Goal: Task Accomplishment & Management: Complete application form

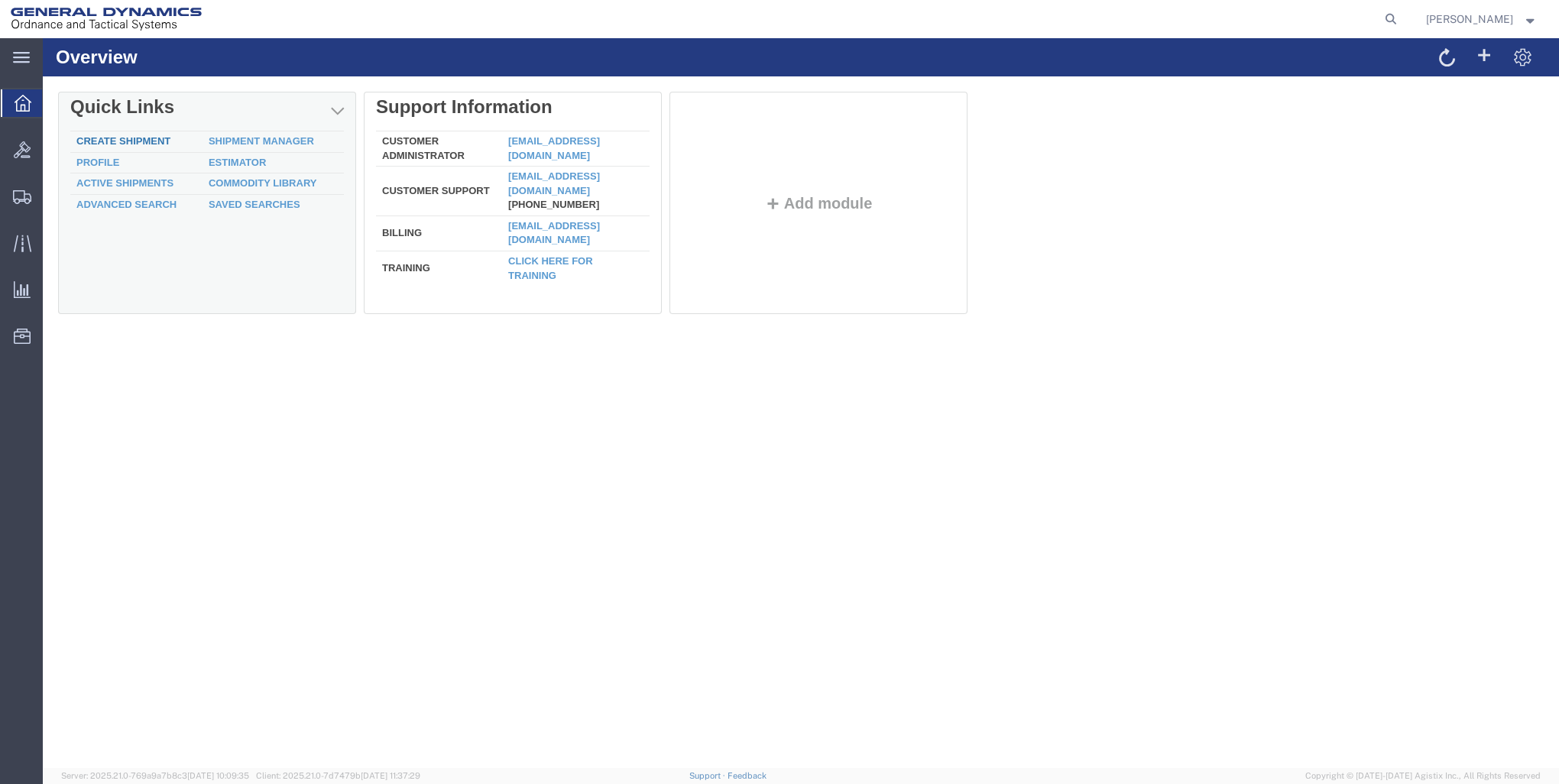
click at [145, 142] on link "Create Shipment" at bounding box center [123, 141] width 94 height 12
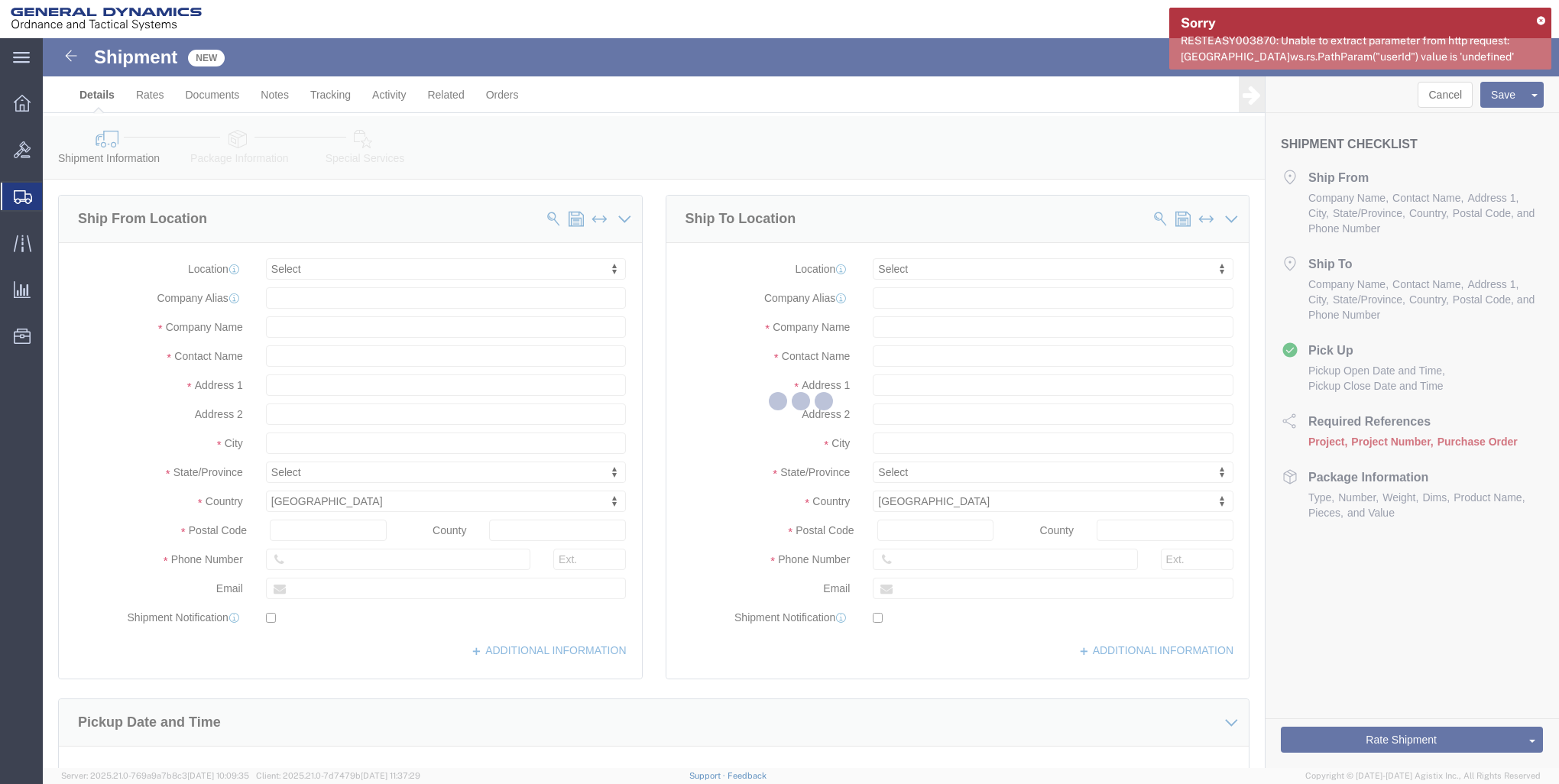
select select
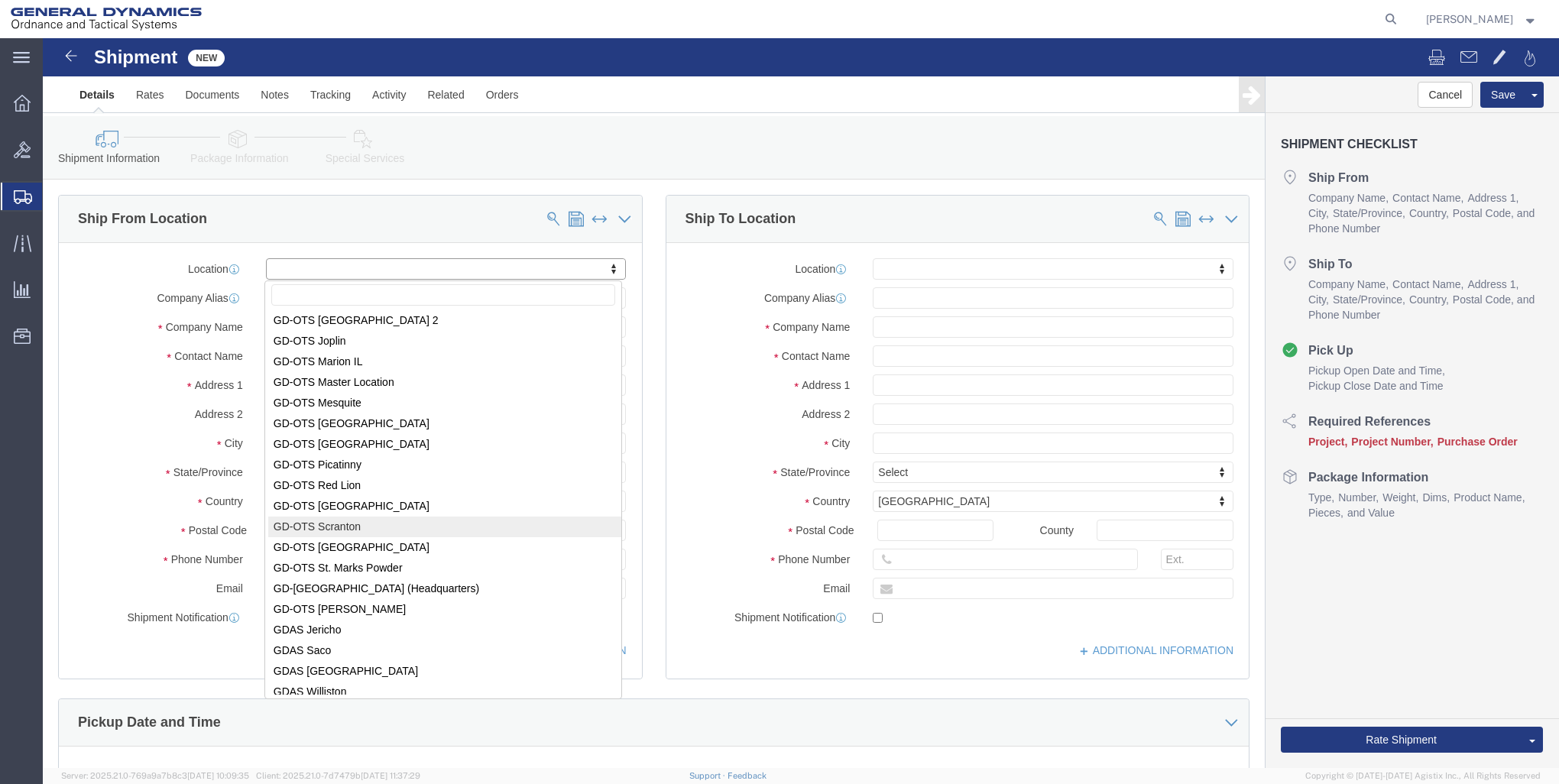
scroll to position [256, 0]
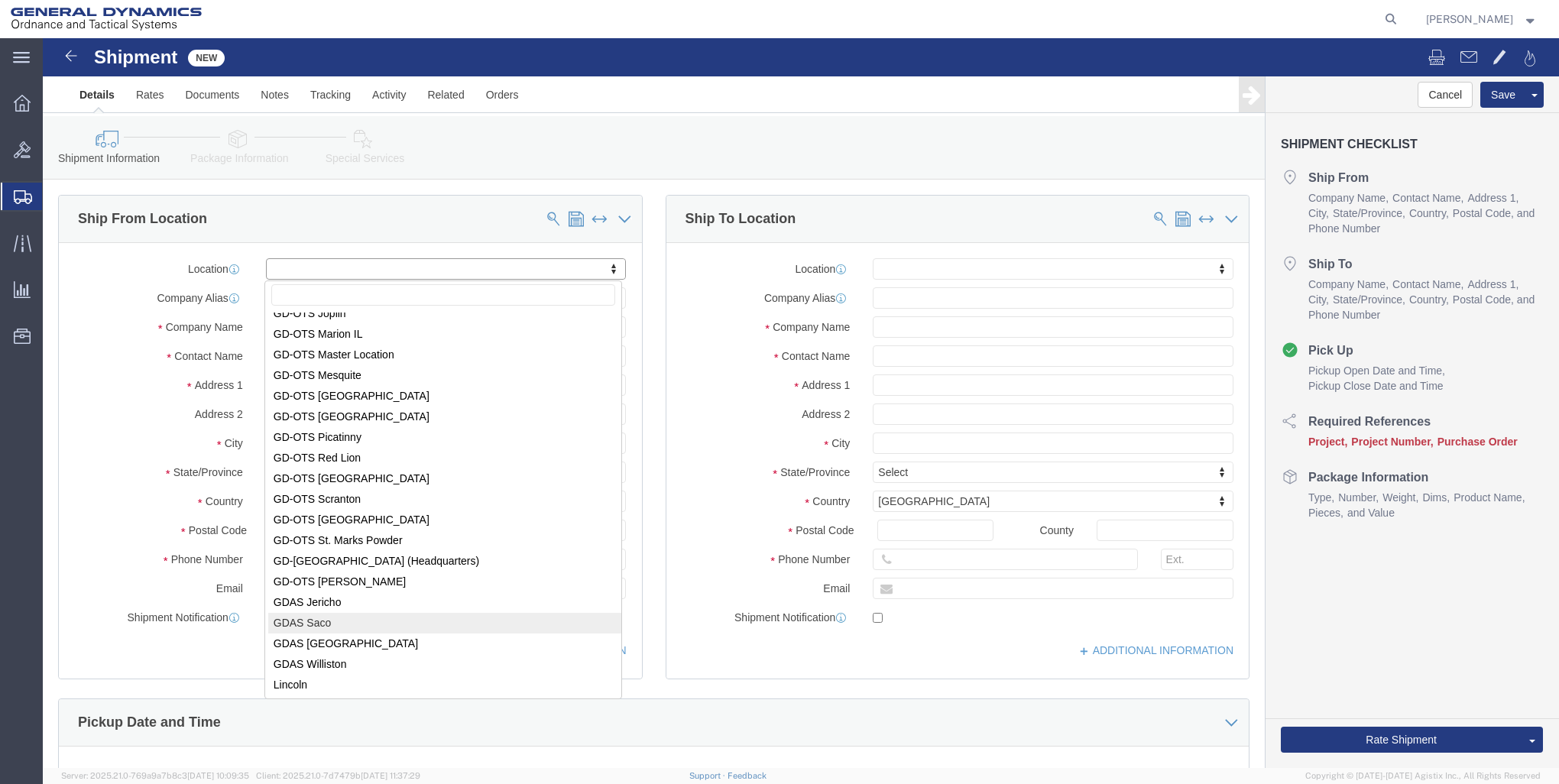
select select "15180"
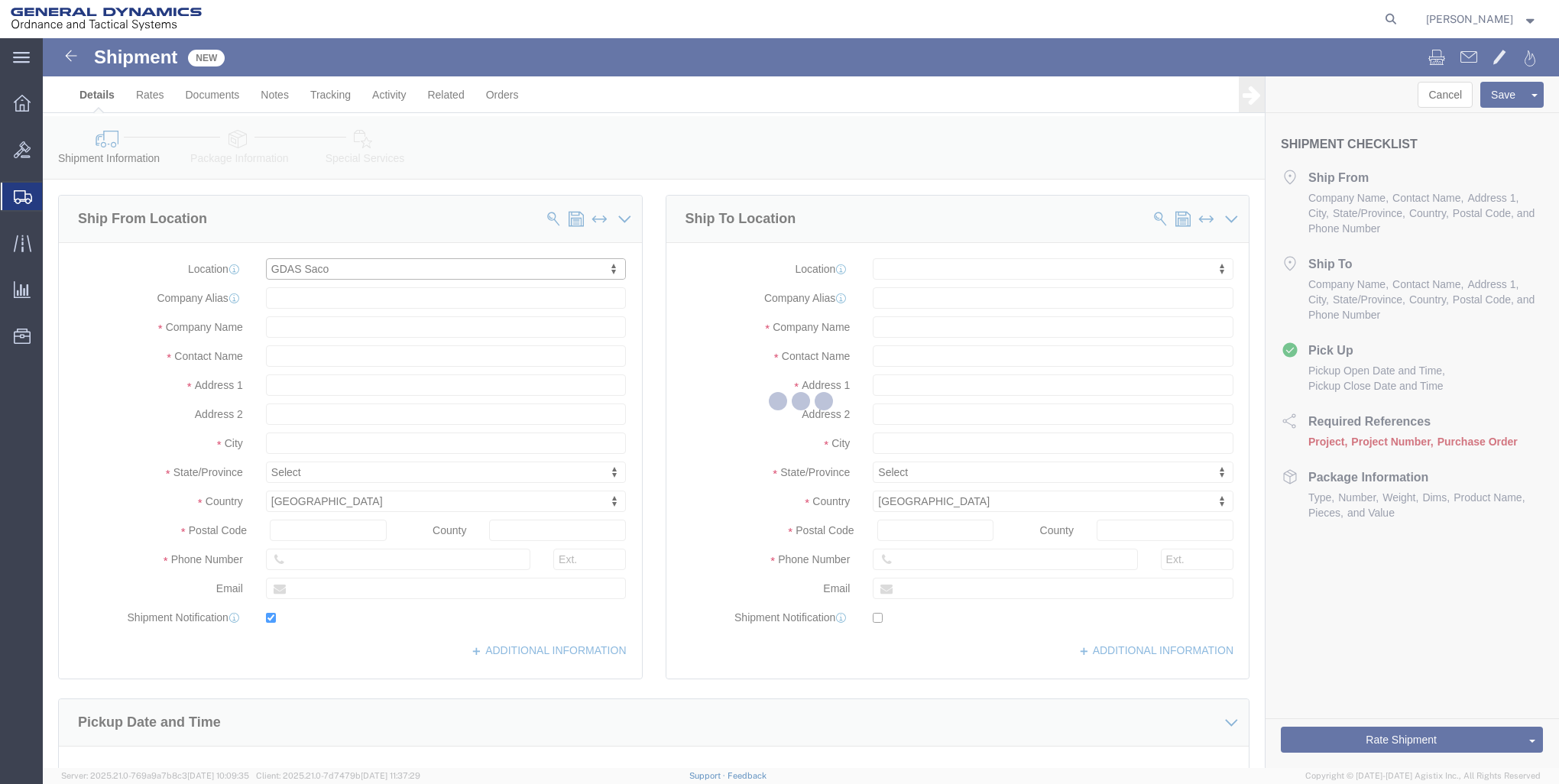
type input "SACCMENOR0"
type input "General Dynamics - OTS"
type input "[PERSON_NAME]"
type input "[STREET_ADDRESS]"
type input "SACO"
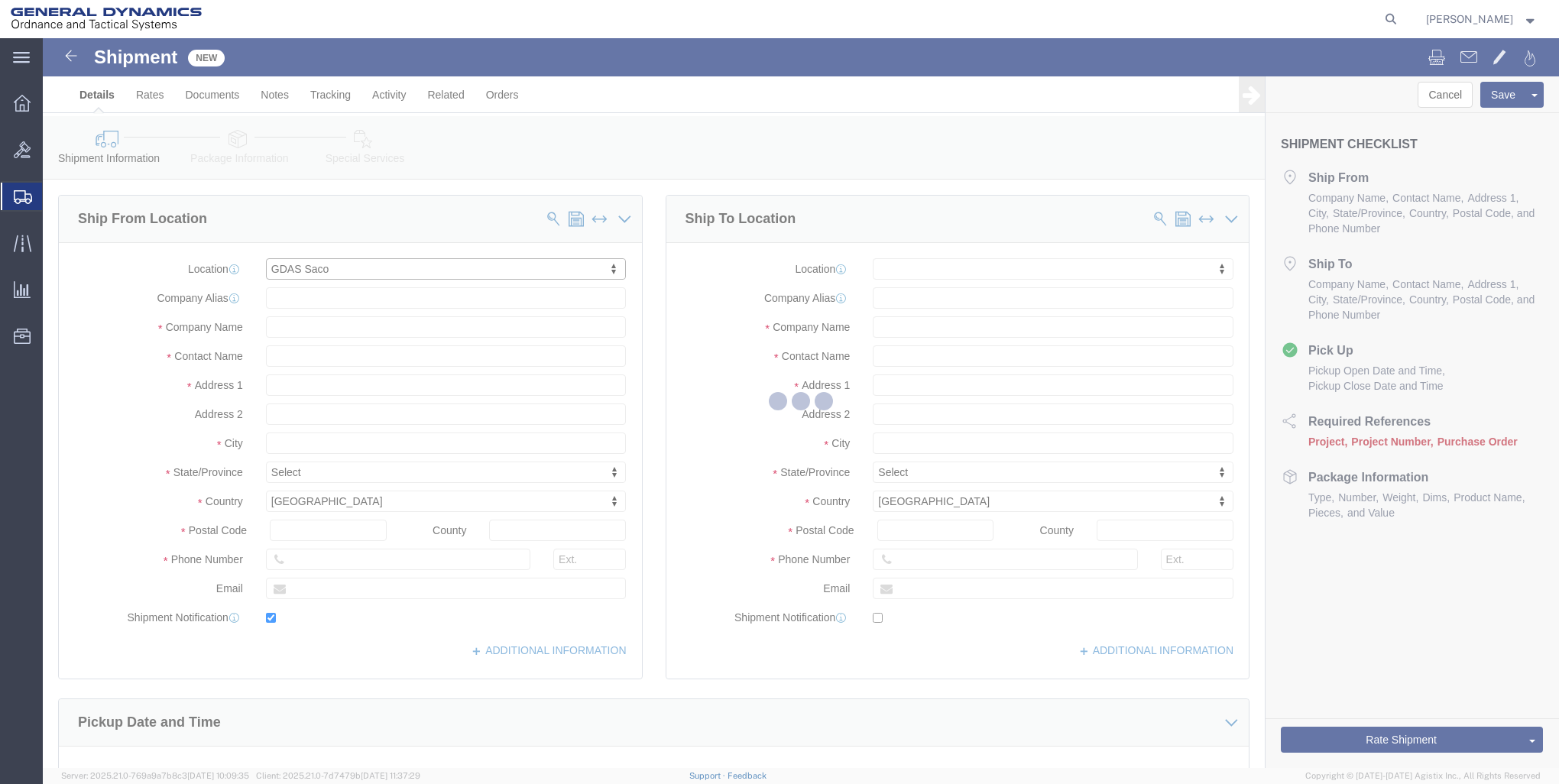
type input "04072"
type input "[PERSON_NAME][EMAIL_ADDRESS][PERSON_NAME][DOMAIN_NAME]"
checkbox input "true"
select select "ME"
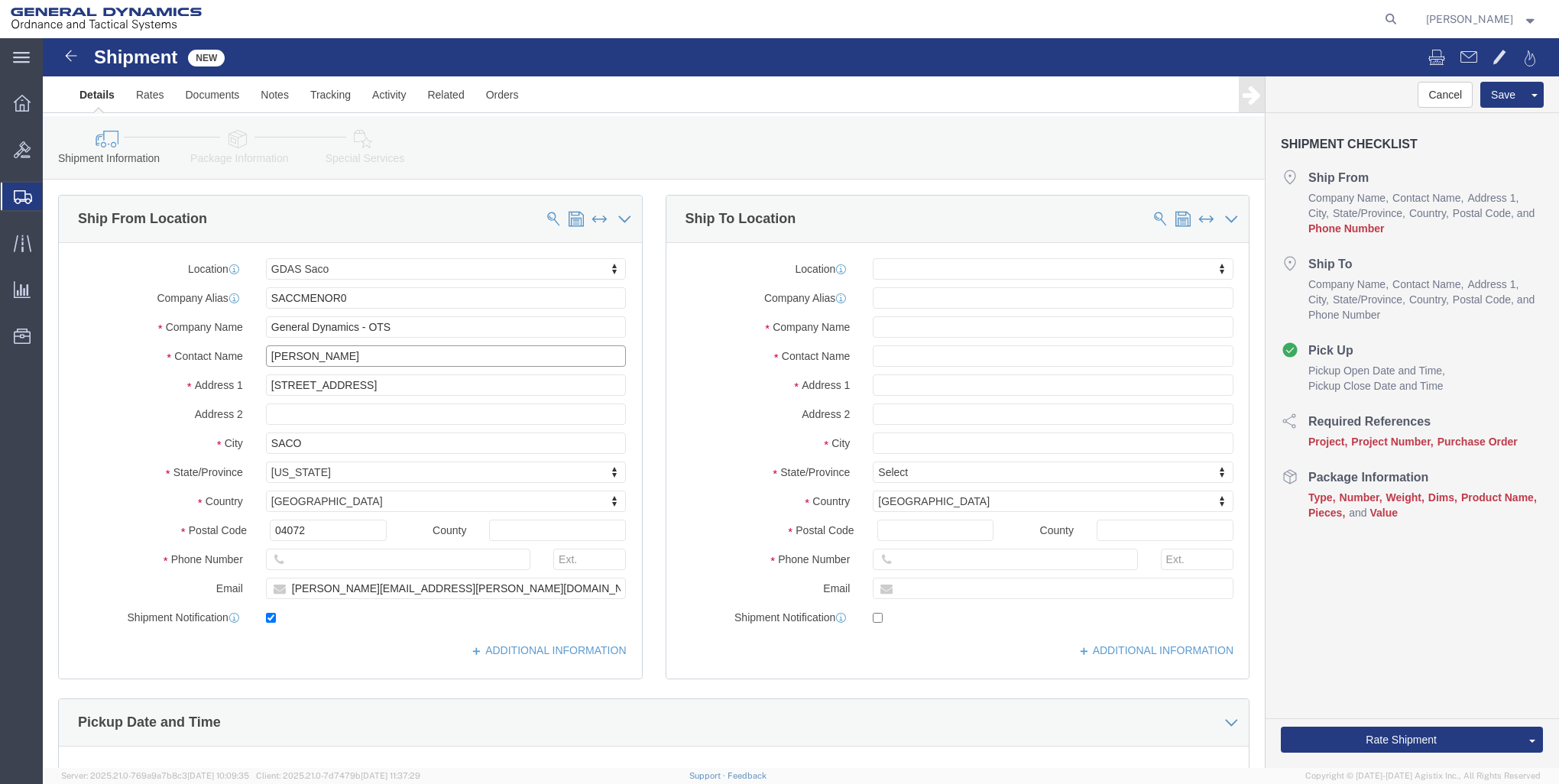
drag, startPoint x: 319, startPoint y: 321, endPoint x: 11, endPoint y: 365, distance: 311.1
click html "Shipment New Details Rates Documents Notes Tracking Activity Related Orders Can…"
type input "[PERSON_NAME]"
drag, startPoint x: 310, startPoint y: 550, endPoint x: 24, endPoint y: 589, distance: 288.6
click html "Shipment New Details Rates Documents Notes Tracking Activity Related Orders Can…"
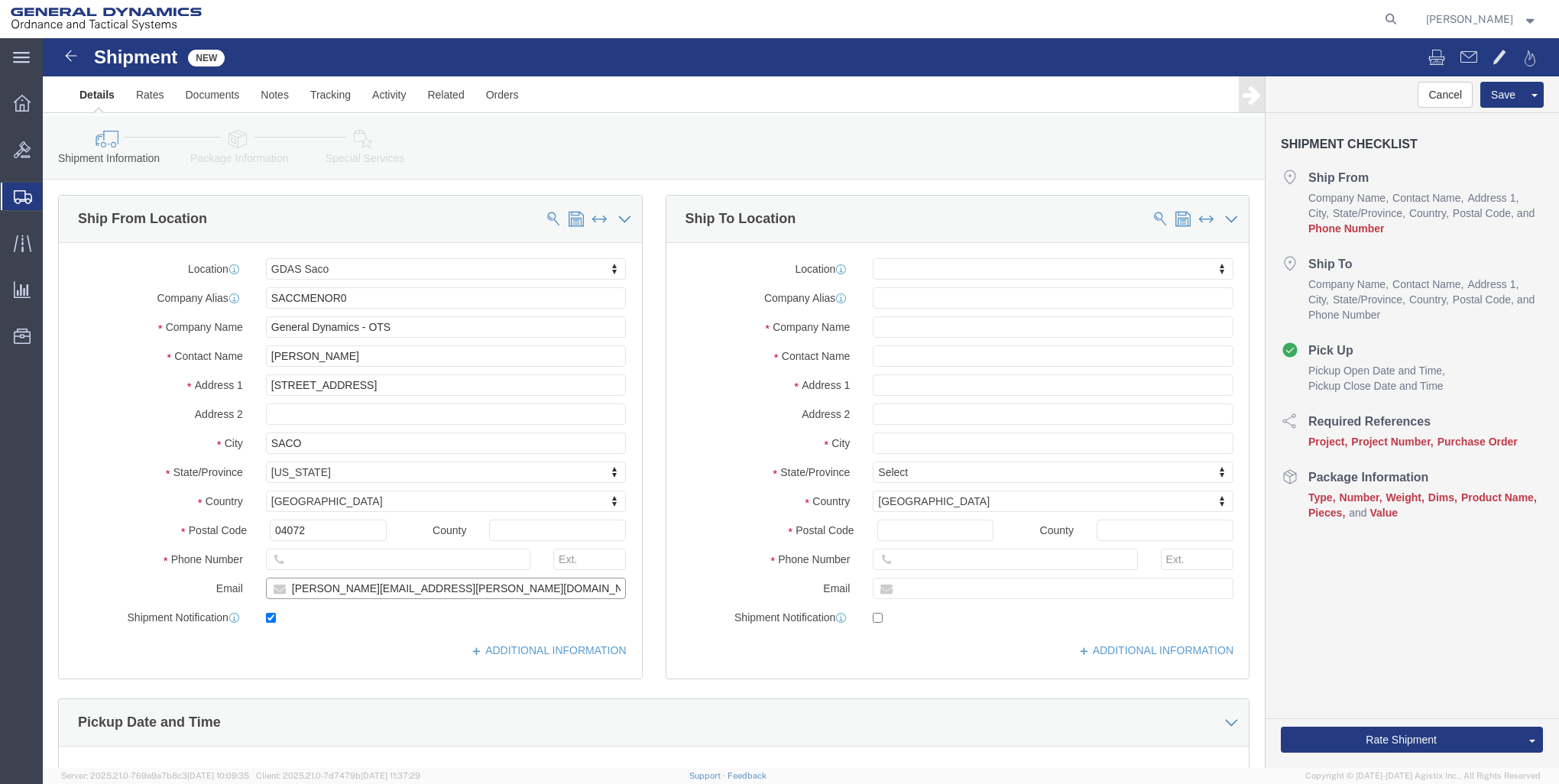
type input "[PERSON_NAME][EMAIL_ADDRESS][PERSON_NAME][DOMAIN_NAME]"
click input "text"
type input "[PHONE_NUMBER]"
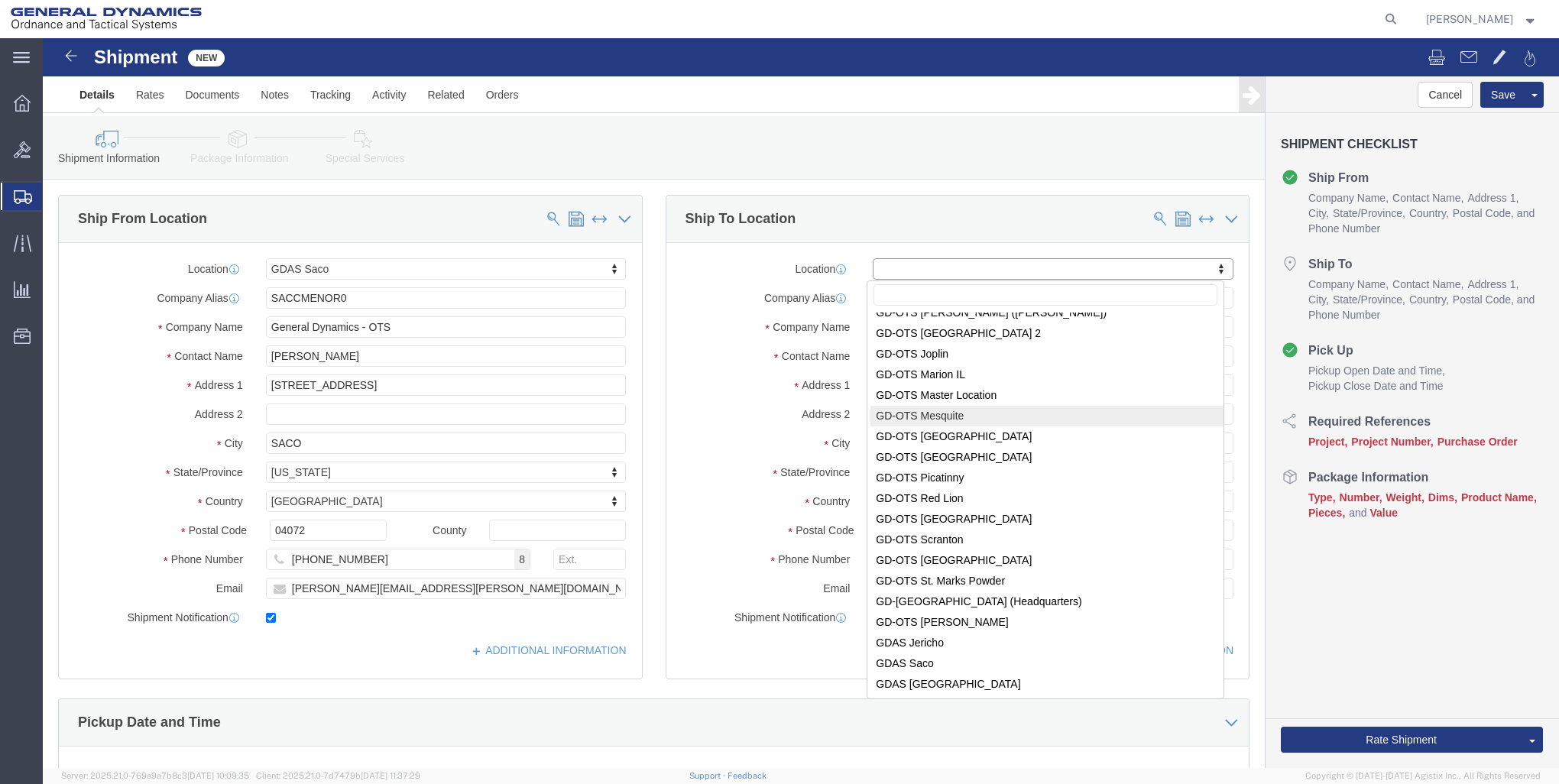
scroll to position [229, 0]
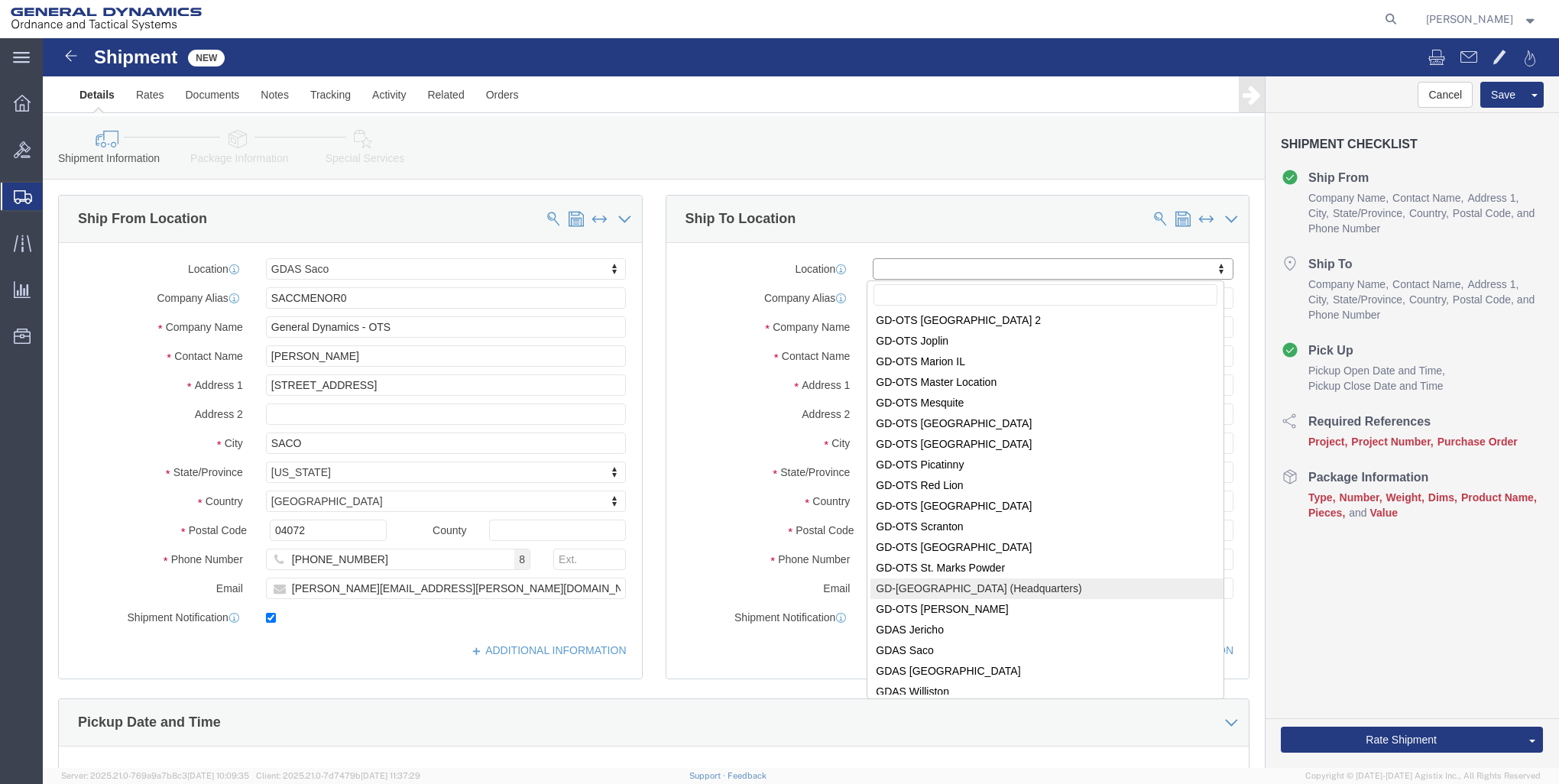
select select "307"
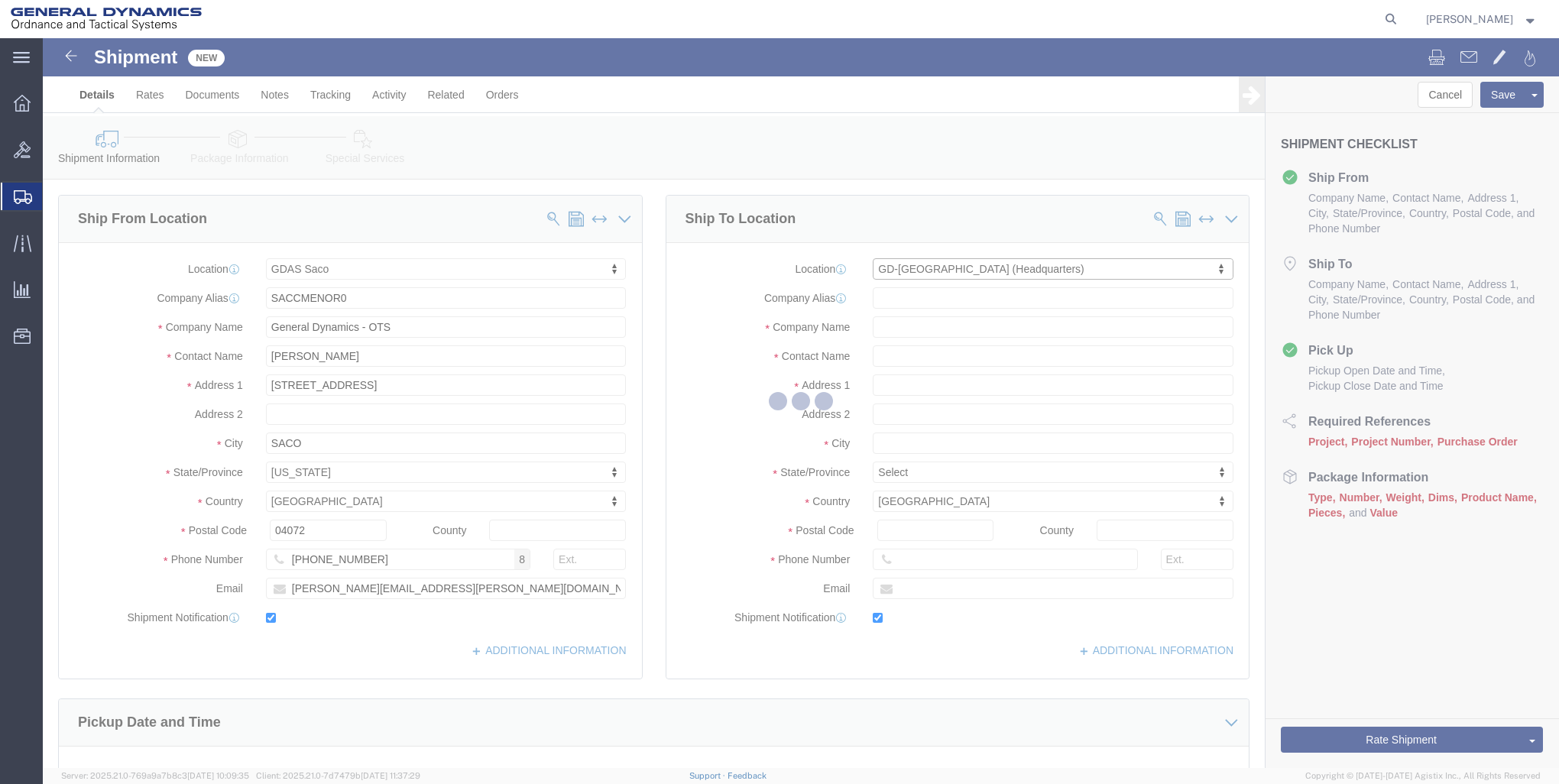
type input "STPEFL16T1"
type input "General Dynamics - OTS"
type input "[PERSON_NAME]"
type input "100 [GEOGRAPHIC_DATA]"
type input "[GEOGRAPHIC_DATA]"
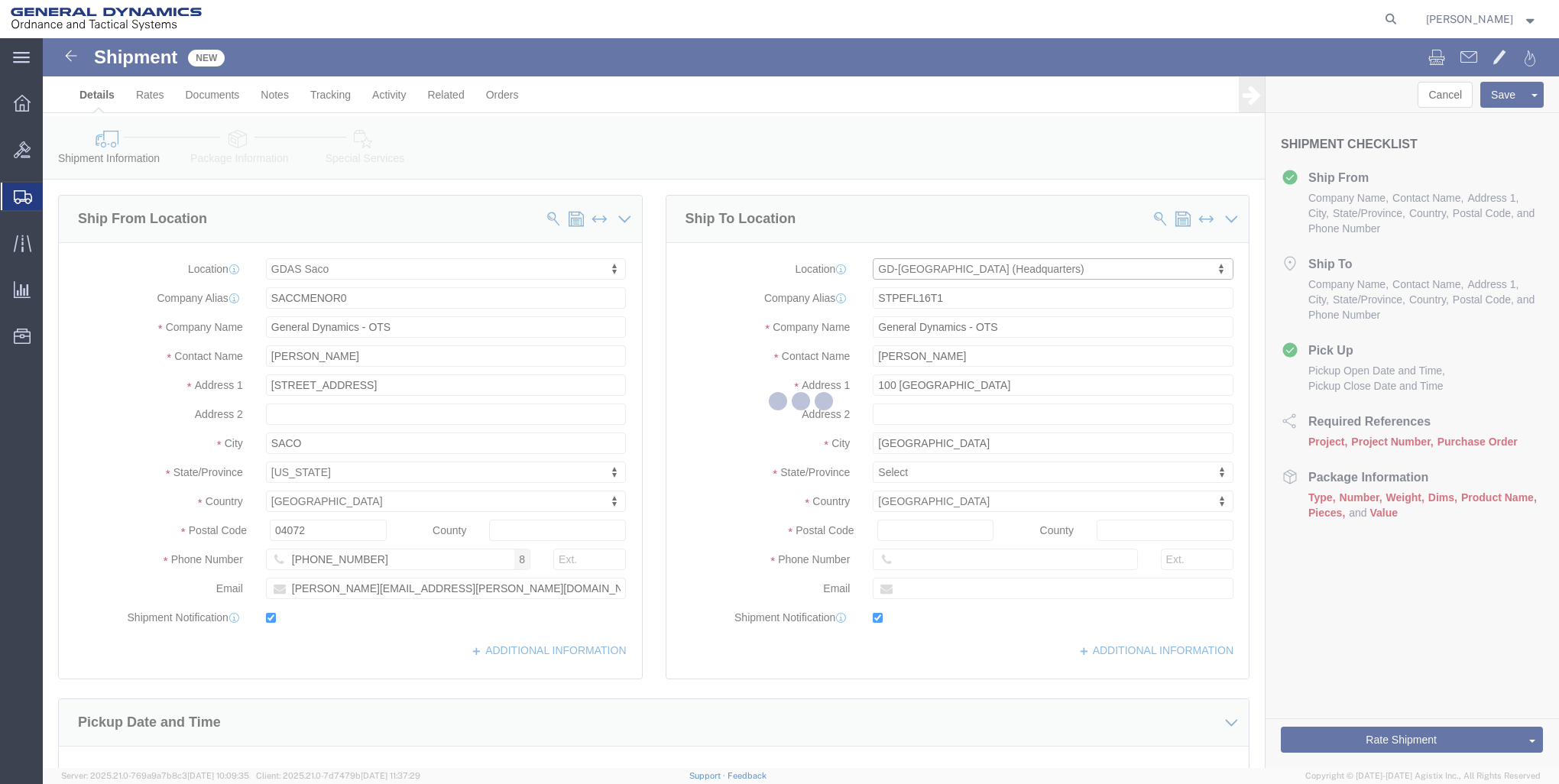
type input "33716"
type input "[PHONE_NUMBER]"
type input "[PERSON_NAME][EMAIL_ADDRESS][PERSON_NAME][DOMAIN_NAME]"
checkbox input "true"
select select "FL"
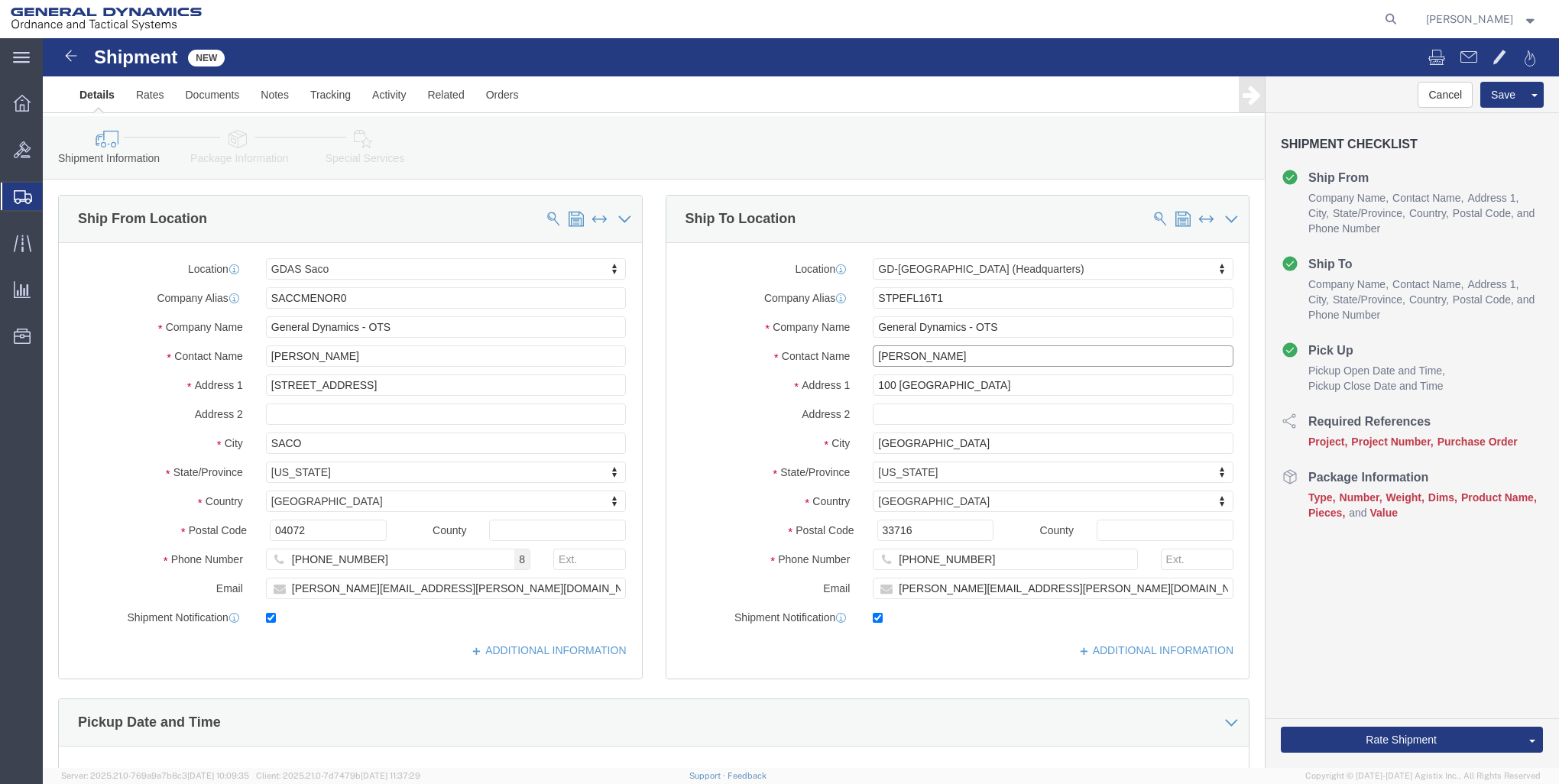
drag, startPoint x: 923, startPoint y: 316, endPoint x: 620, endPoint y: 345, distance: 304.4
click div "Location GD-OTS [GEOGRAPHIC_DATA] (Headquarters) My Profile Location [GEOGRAPHI…"
type input "Legal Project Manager"
drag, startPoint x: 933, startPoint y: 548, endPoint x: 780, endPoint y: 548, distance: 153.0
click div "Email [PERSON_NAME][EMAIL_ADDRESS][PERSON_NAME][DOMAIN_NAME]"
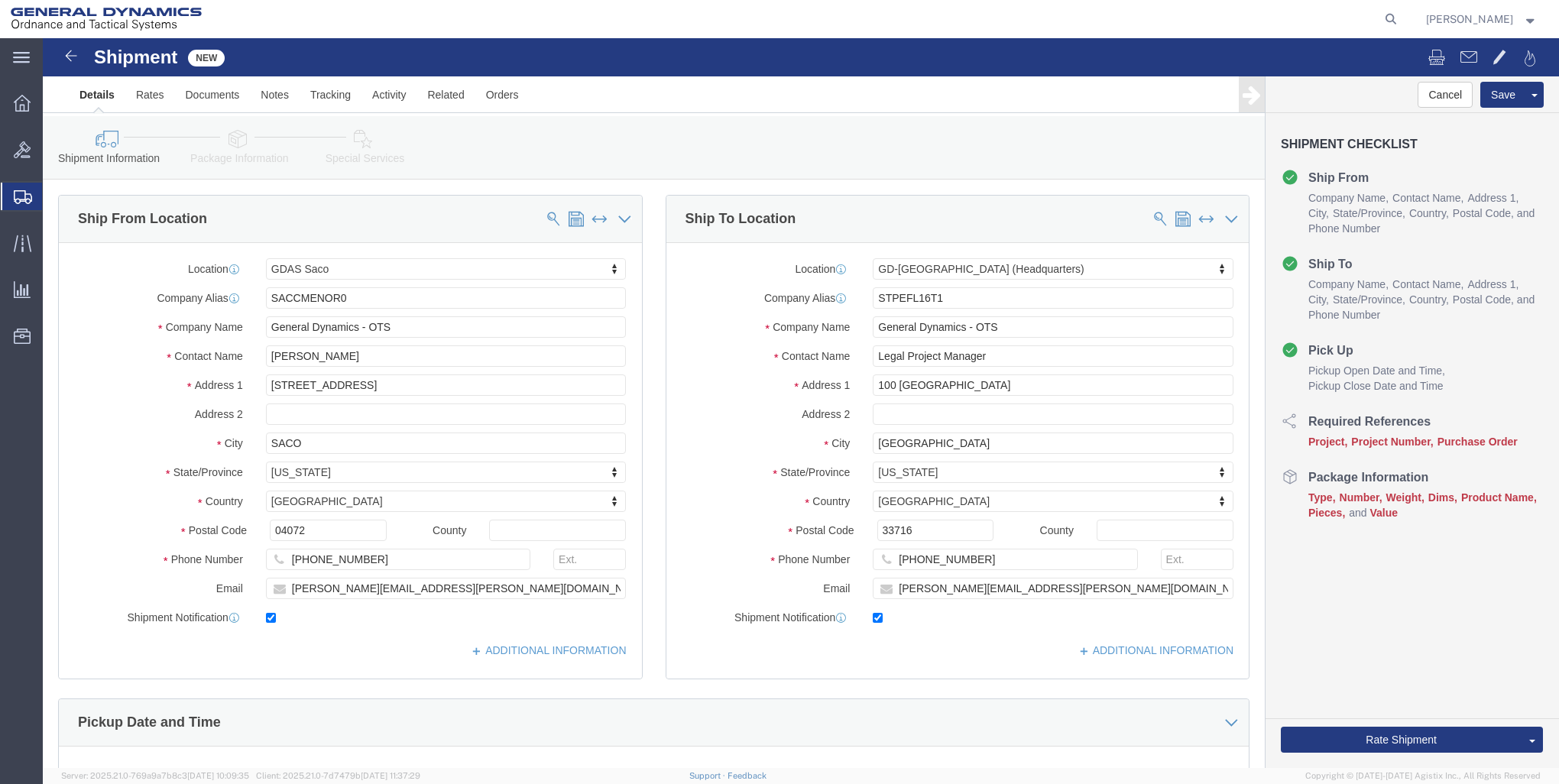
click div "Location GD-OTS [GEOGRAPHIC_DATA] (Headquarters) My Profile Location [GEOGRAPHI…"
drag, startPoint x: 936, startPoint y: 548, endPoint x: 732, endPoint y: 548, distance: 204.0
click div "Email [PERSON_NAME][EMAIL_ADDRESS][PERSON_NAME][DOMAIN_NAME]"
click input "[EMAIL_ADDRESS][DOMAIN_NAME]"
type input "[EMAIL_ADDRESS][DOMAIN_NAME]"
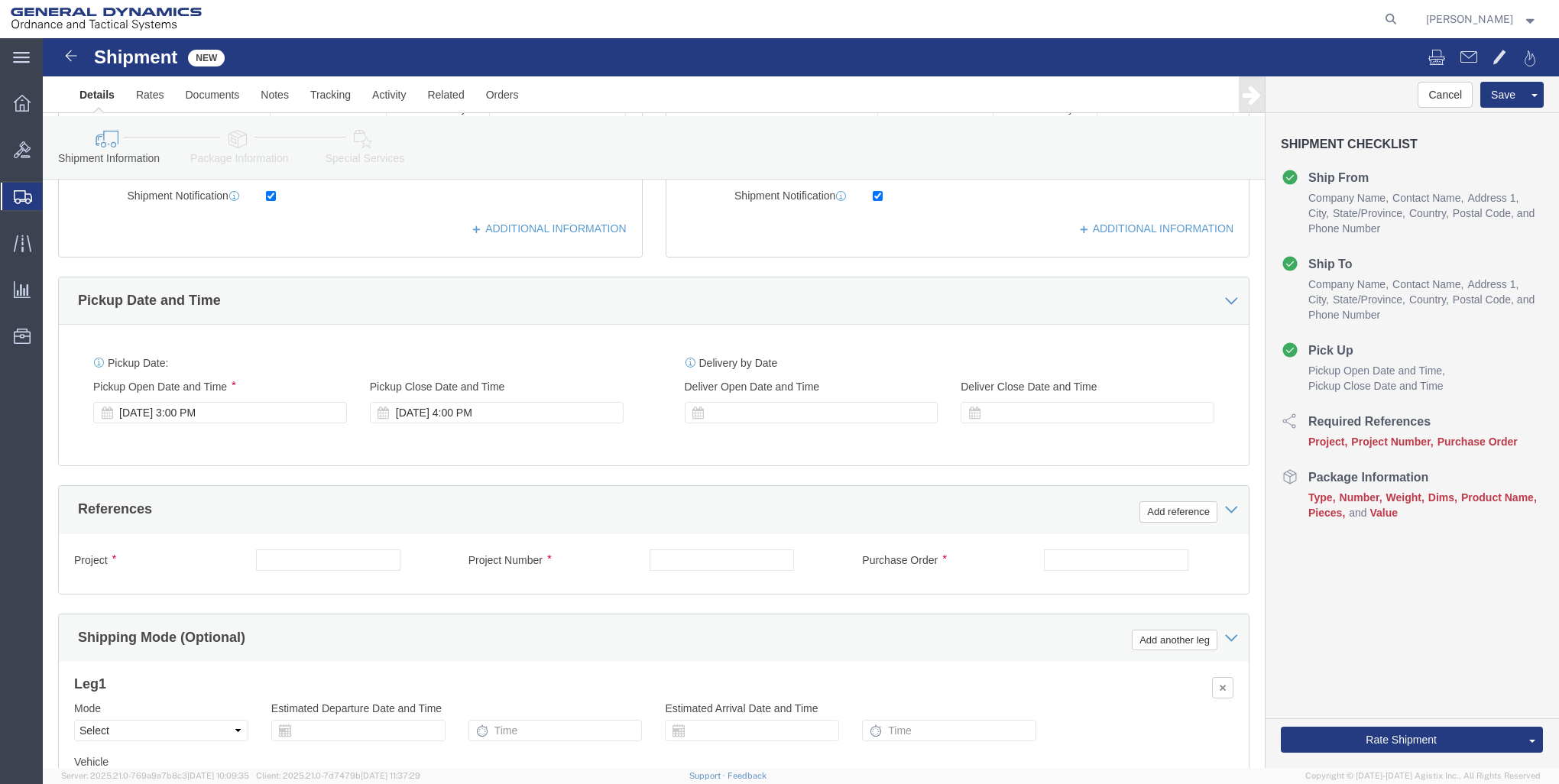
scroll to position [458, 0]
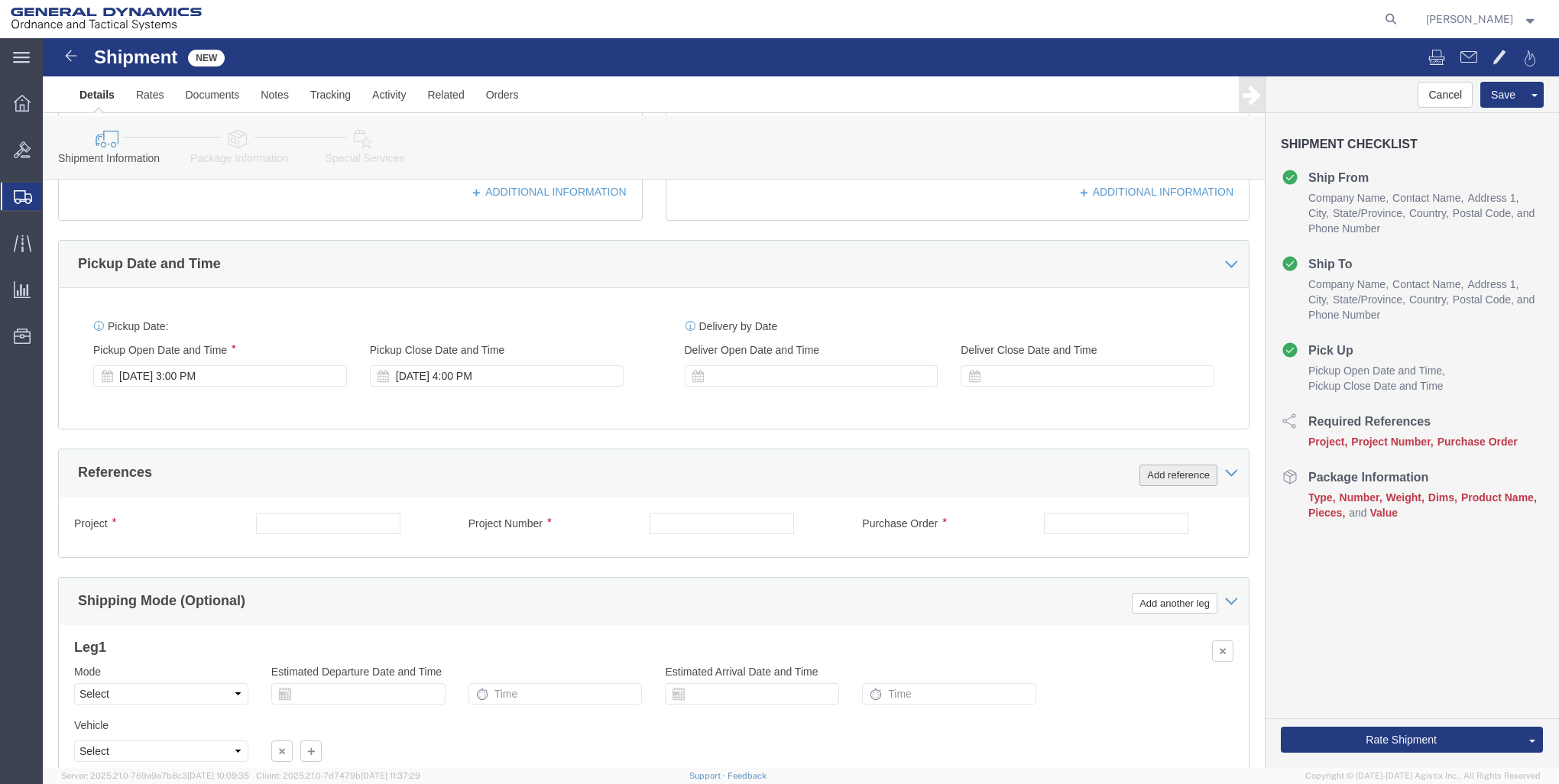
click button "Add reference"
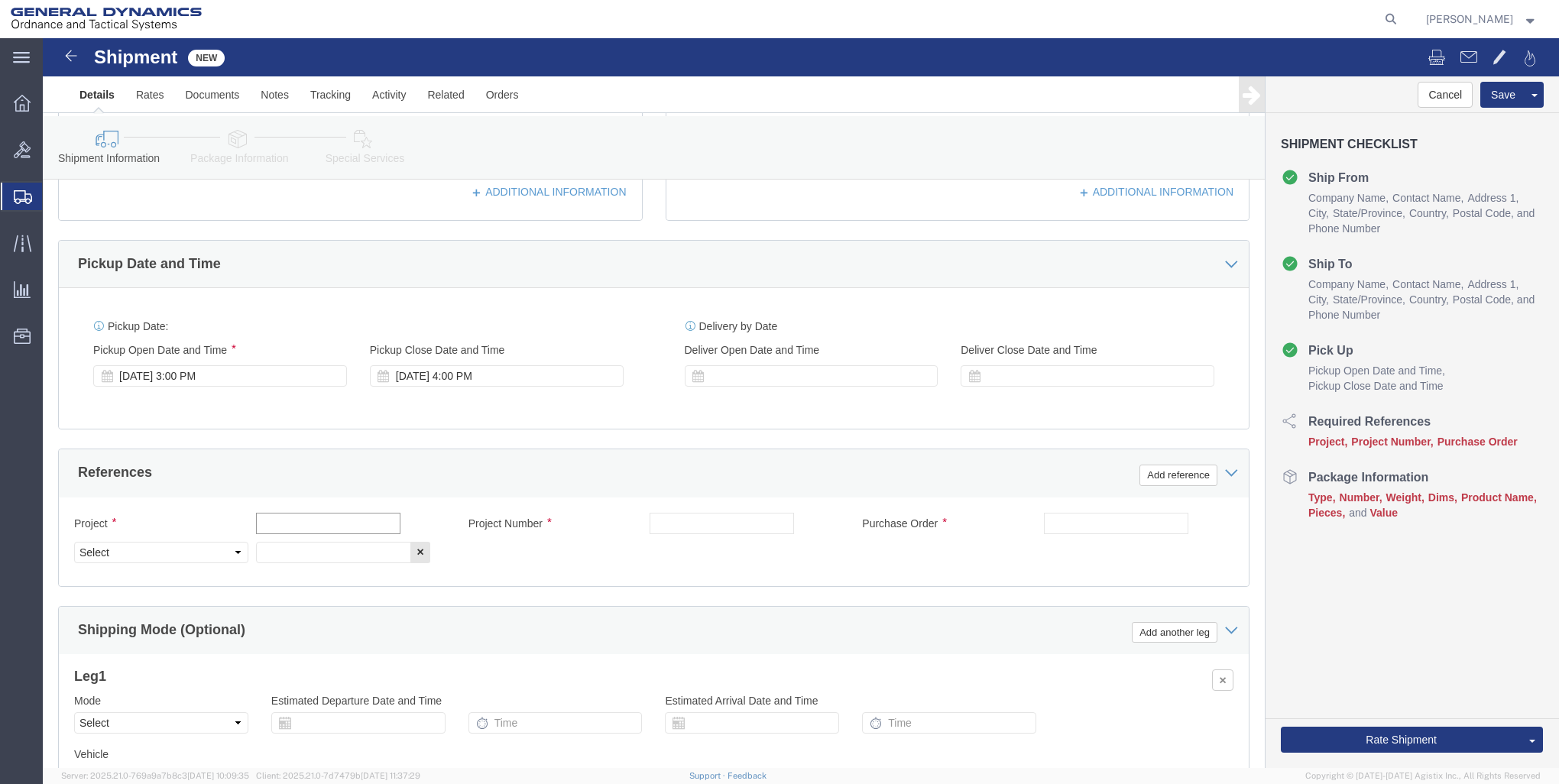
click input "text"
type input "n\a"
click input "text"
type input "n\a"
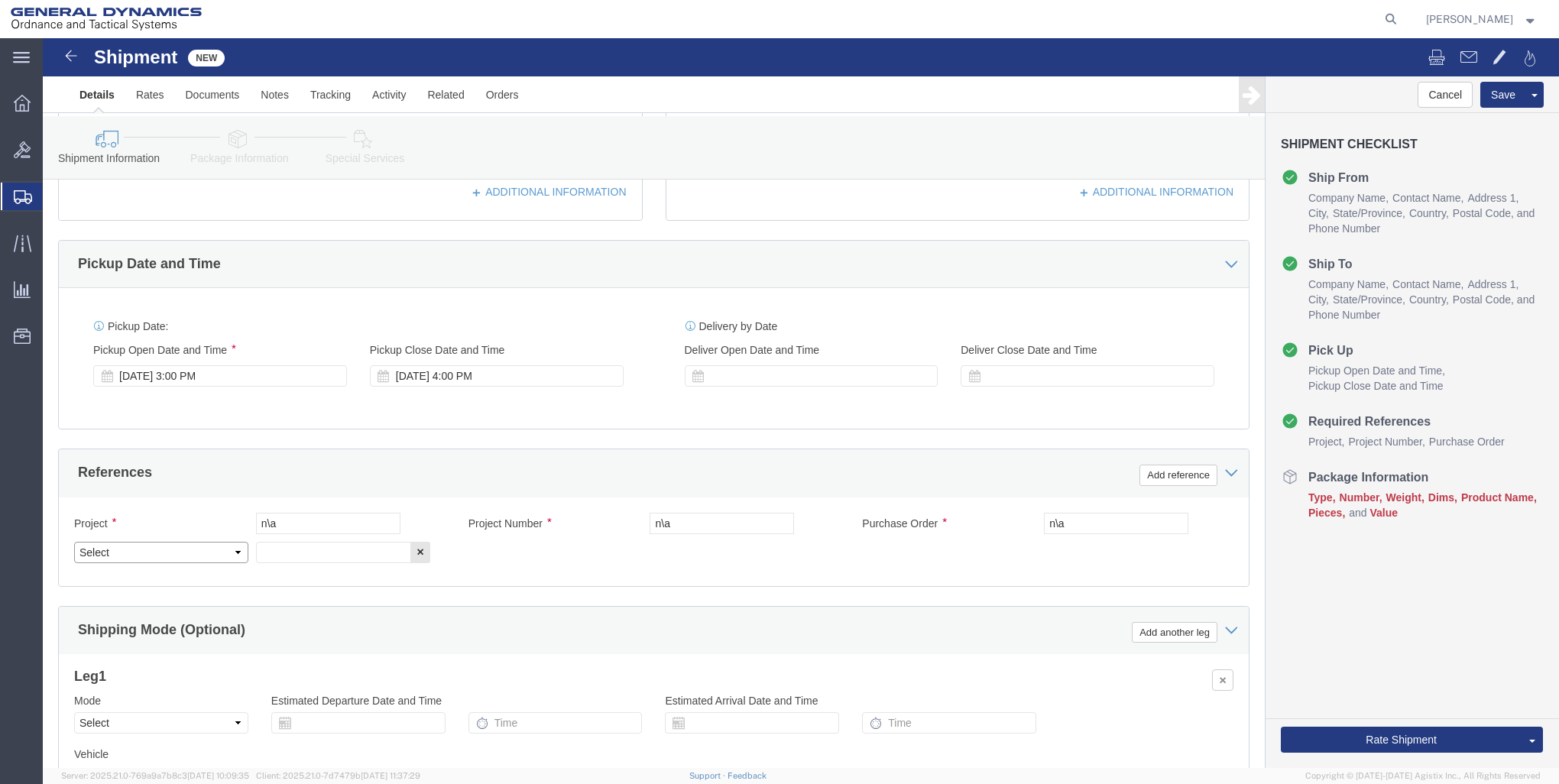
click select "Select Account Type Activity ID Airline Appointment Number ASN Batch Request # …"
select select "DEPT"
click select "Select Account Type Activity ID Airline Appointment Number ASN Batch Request # …"
click input "text"
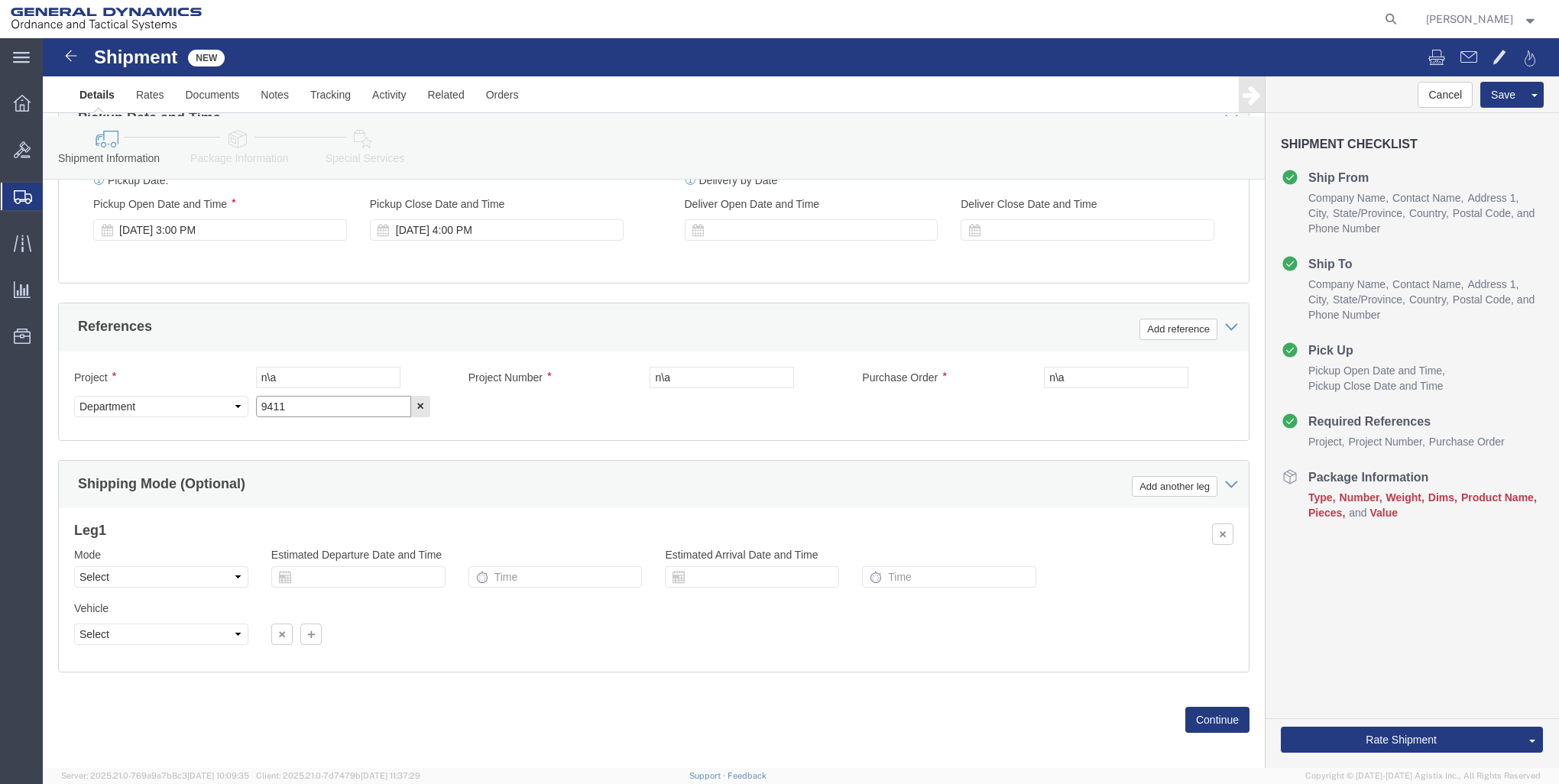
scroll to position [614, 0]
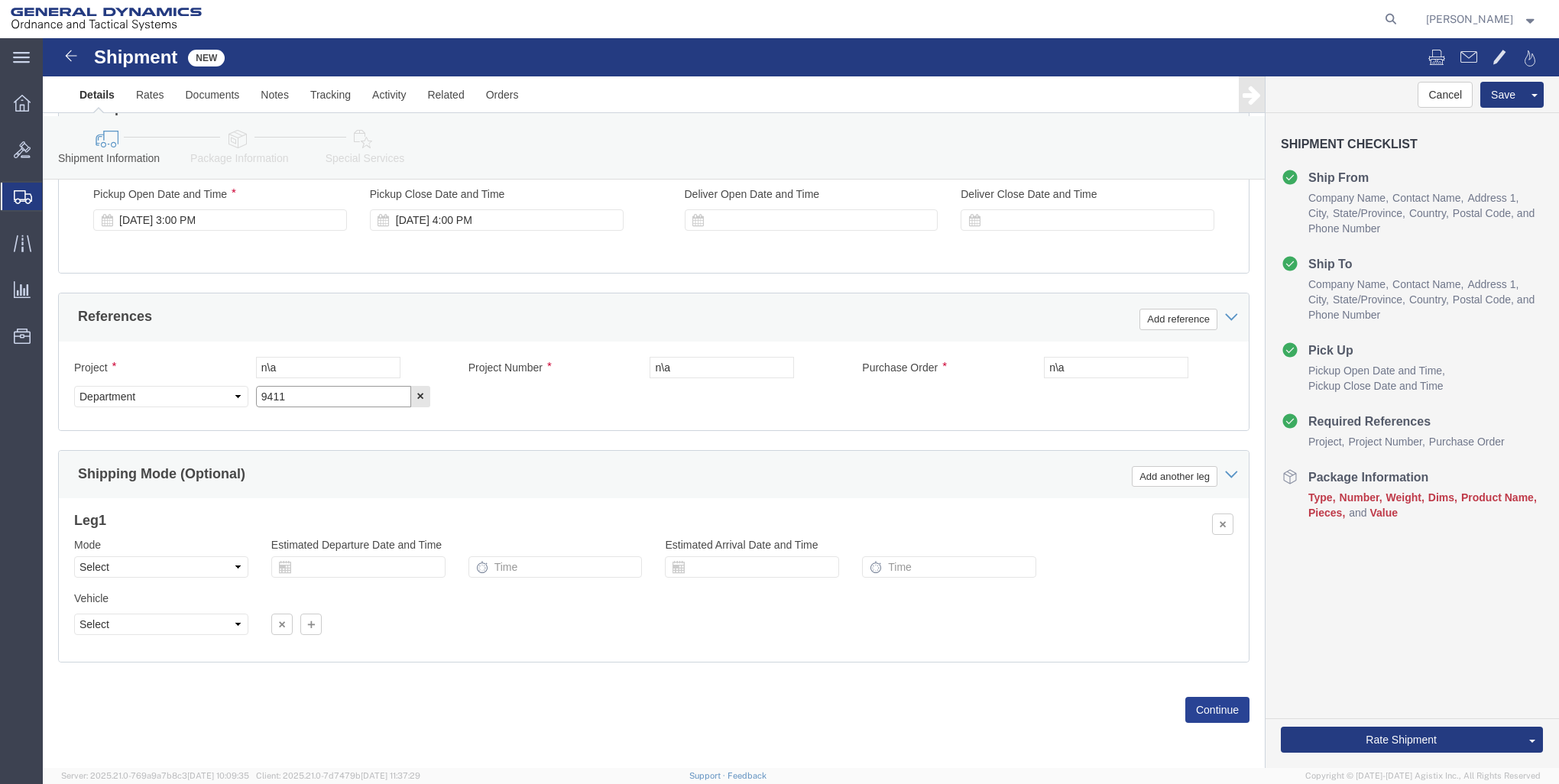
type input "9411"
click button "Continue"
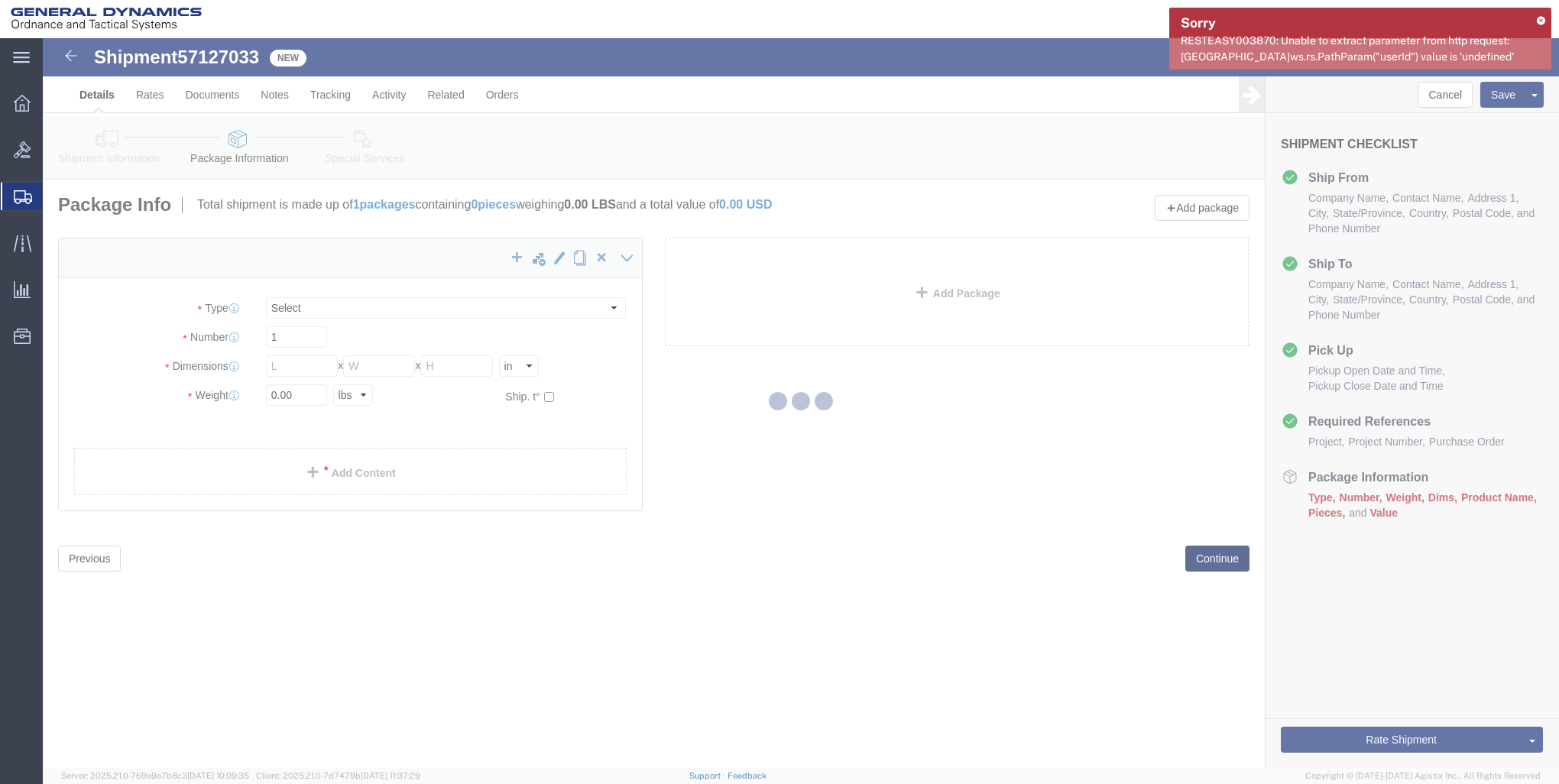
select select "CBOX"
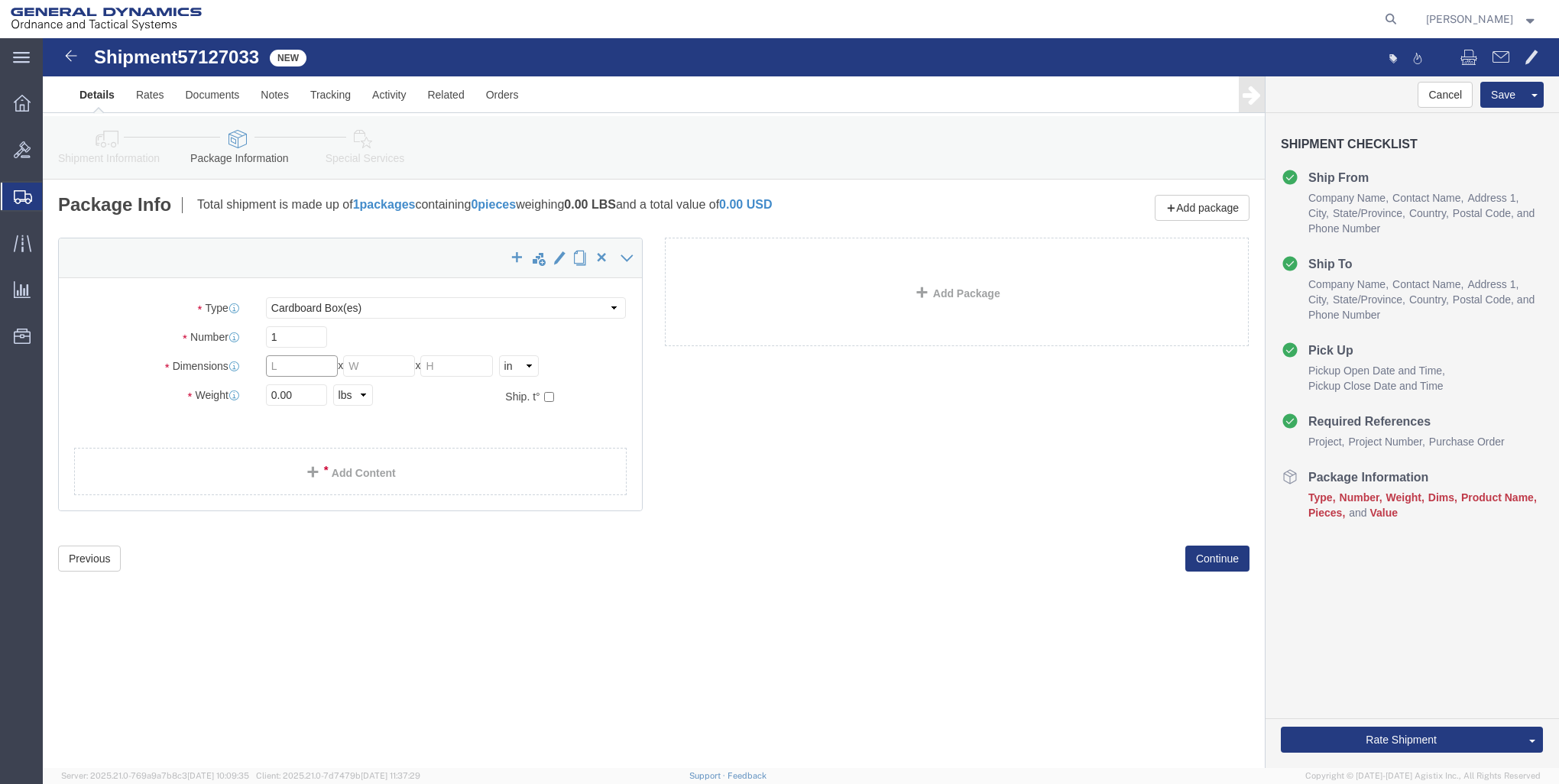
click input "text"
type input "9"
type input "6"
type input "3"
click input "0.00"
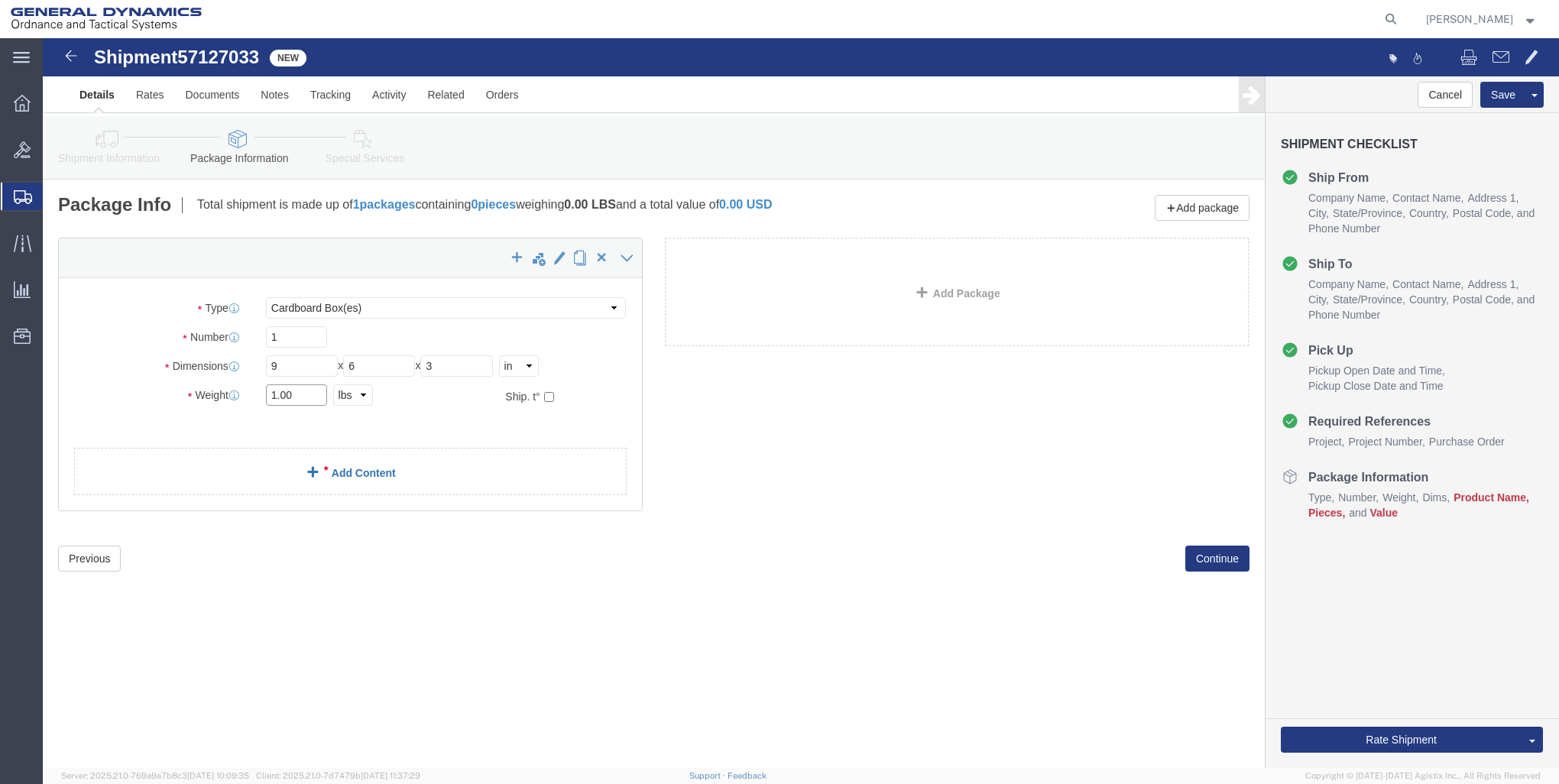
type input "1.00"
drag, startPoint x: 322, startPoint y: 433, endPoint x: 334, endPoint y: 433, distance: 12.0
click link "Add Content"
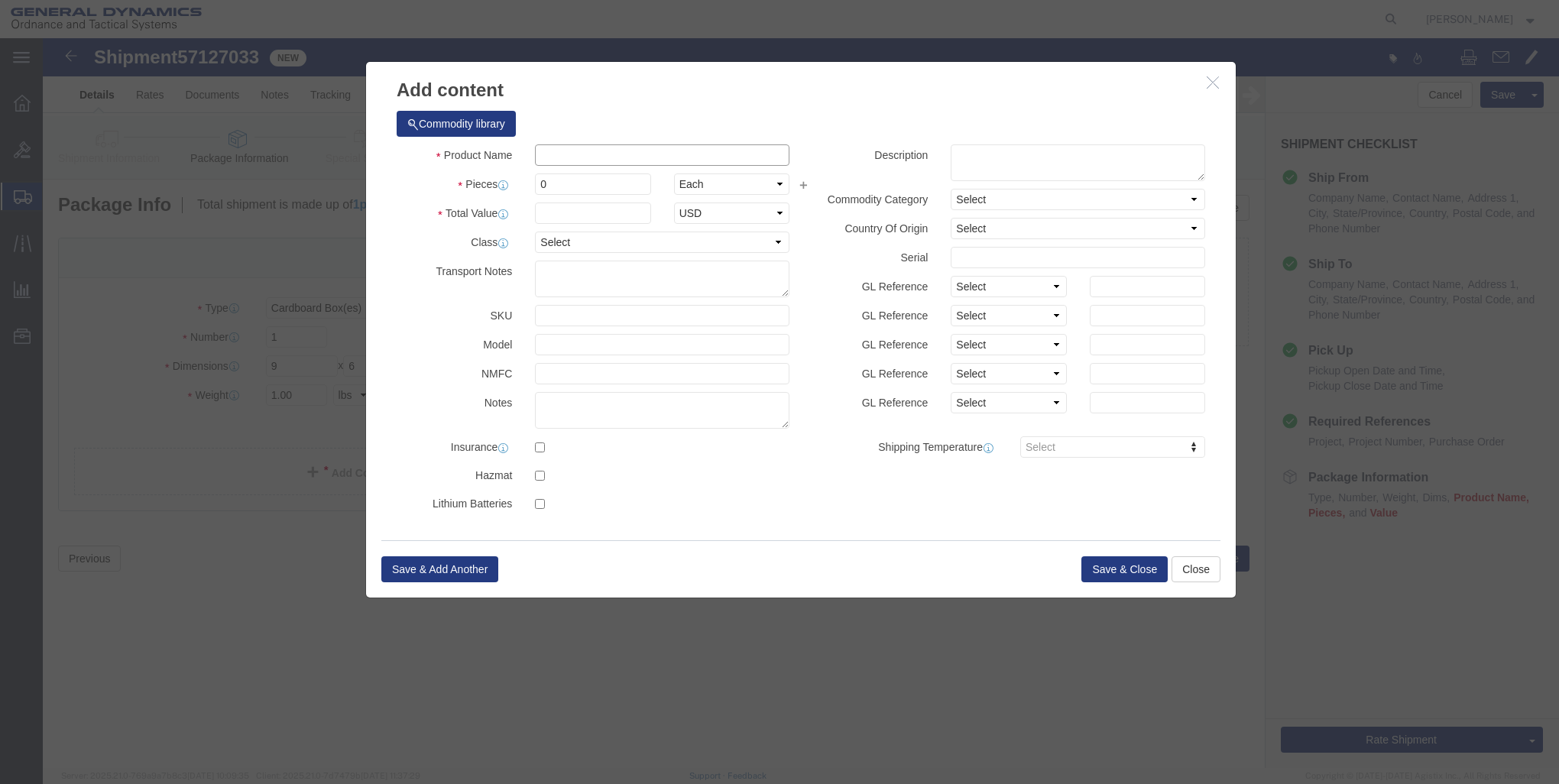
drag, startPoint x: 522, startPoint y: 113, endPoint x: 548, endPoint y: 109, distance: 26.3
click input "text"
type input "s"
type input "SSD Card"
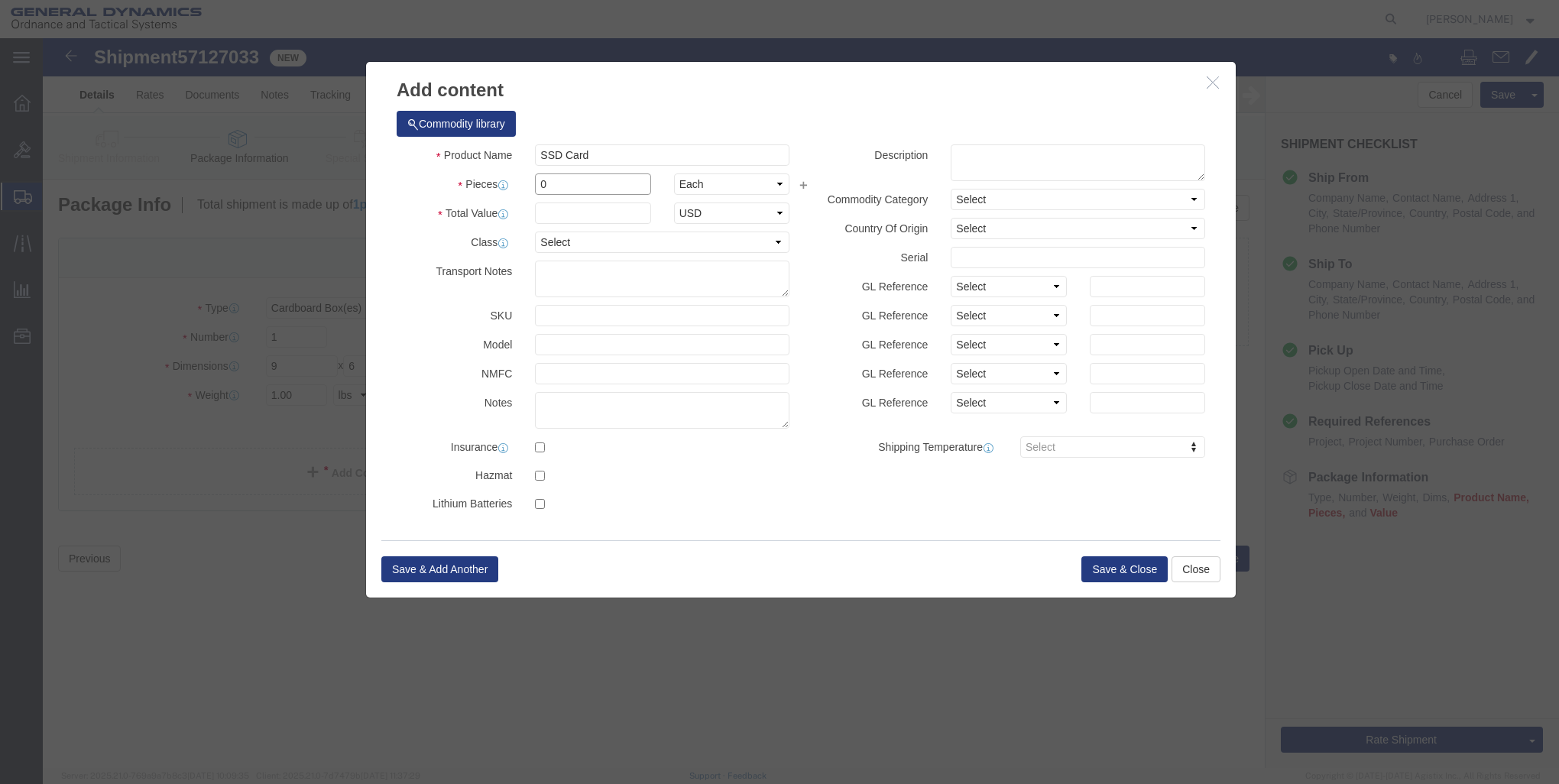
drag, startPoint x: 538, startPoint y: 143, endPoint x: 327, endPoint y: 176, distance: 213.6
click div "Commodity library Product Name SSD Card ss Pieces 0 Select Bag Barrels 100Board…"
type input "1"
drag, startPoint x: 526, startPoint y: 171, endPoint x: 393, endPoint y: 180, distance: 133.3
click div "Total Value Total value of all the pieces Select ADP AED AFN ALL AMD AOA ARS AT…"
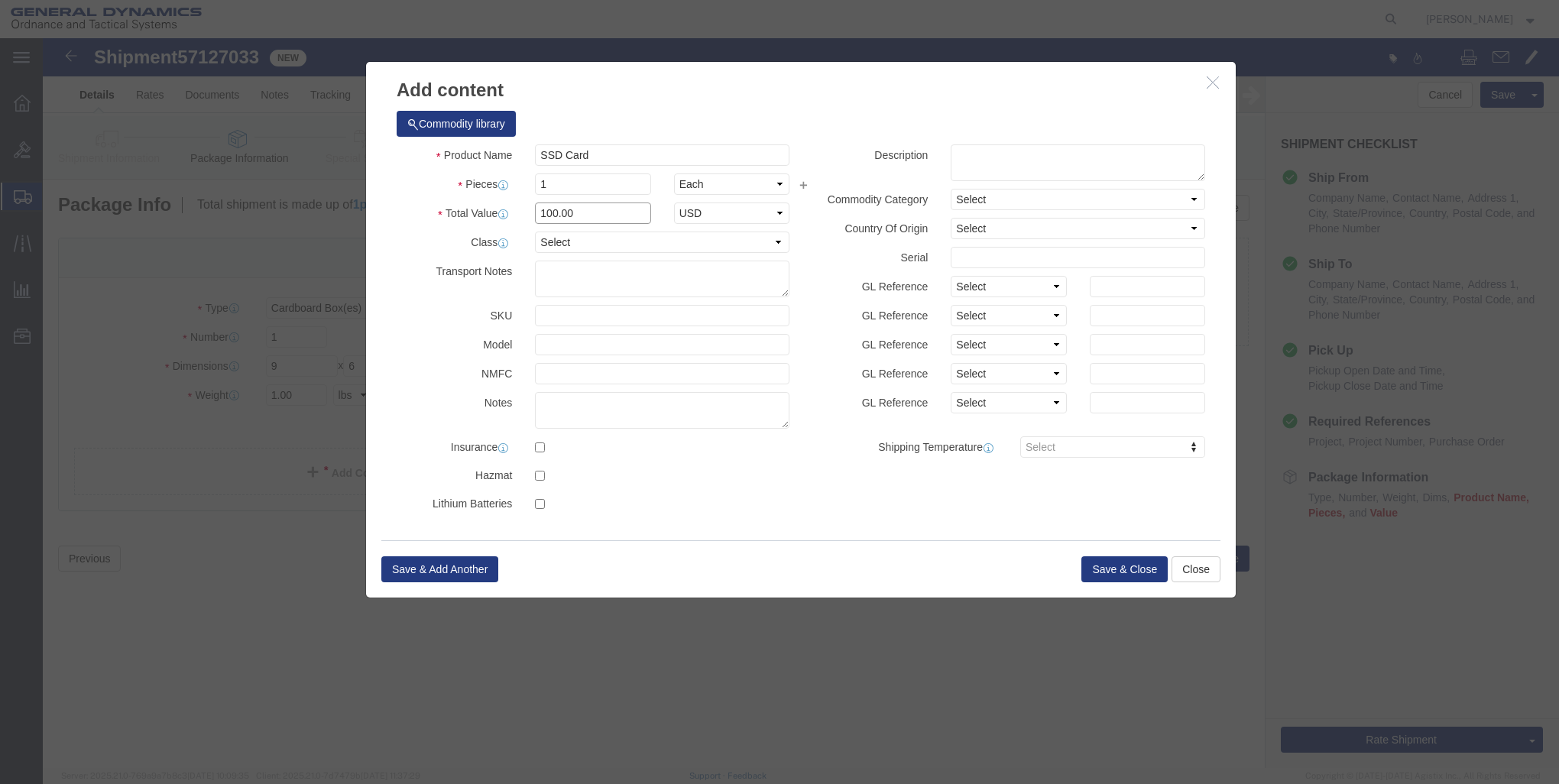
type input "100.00"
click select "Select 50 55 60 65 70 85 92.5 100 125 175 250 300 400"
click label "Class"
click button "Save & Close"
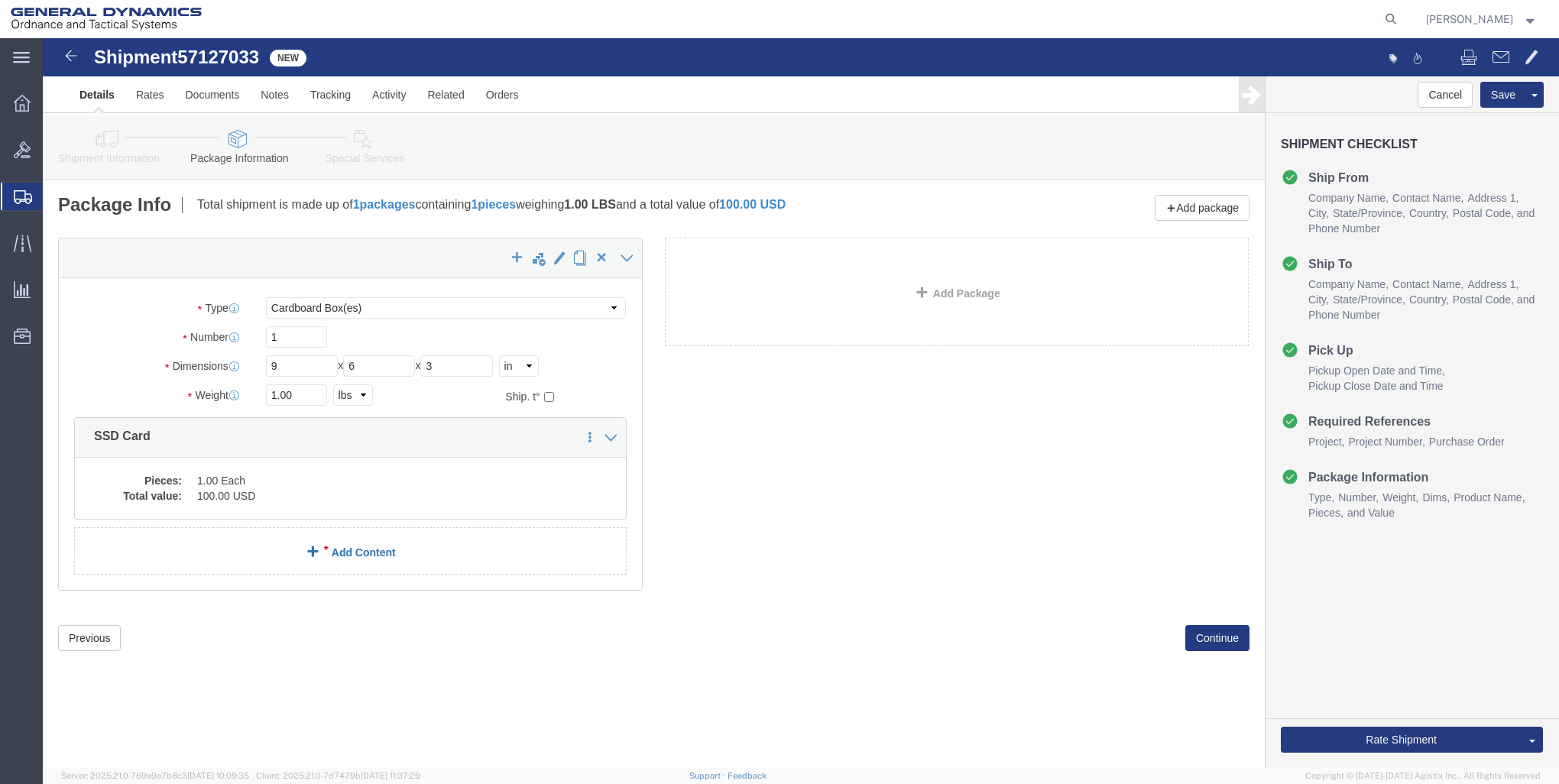
click link "Add Content"
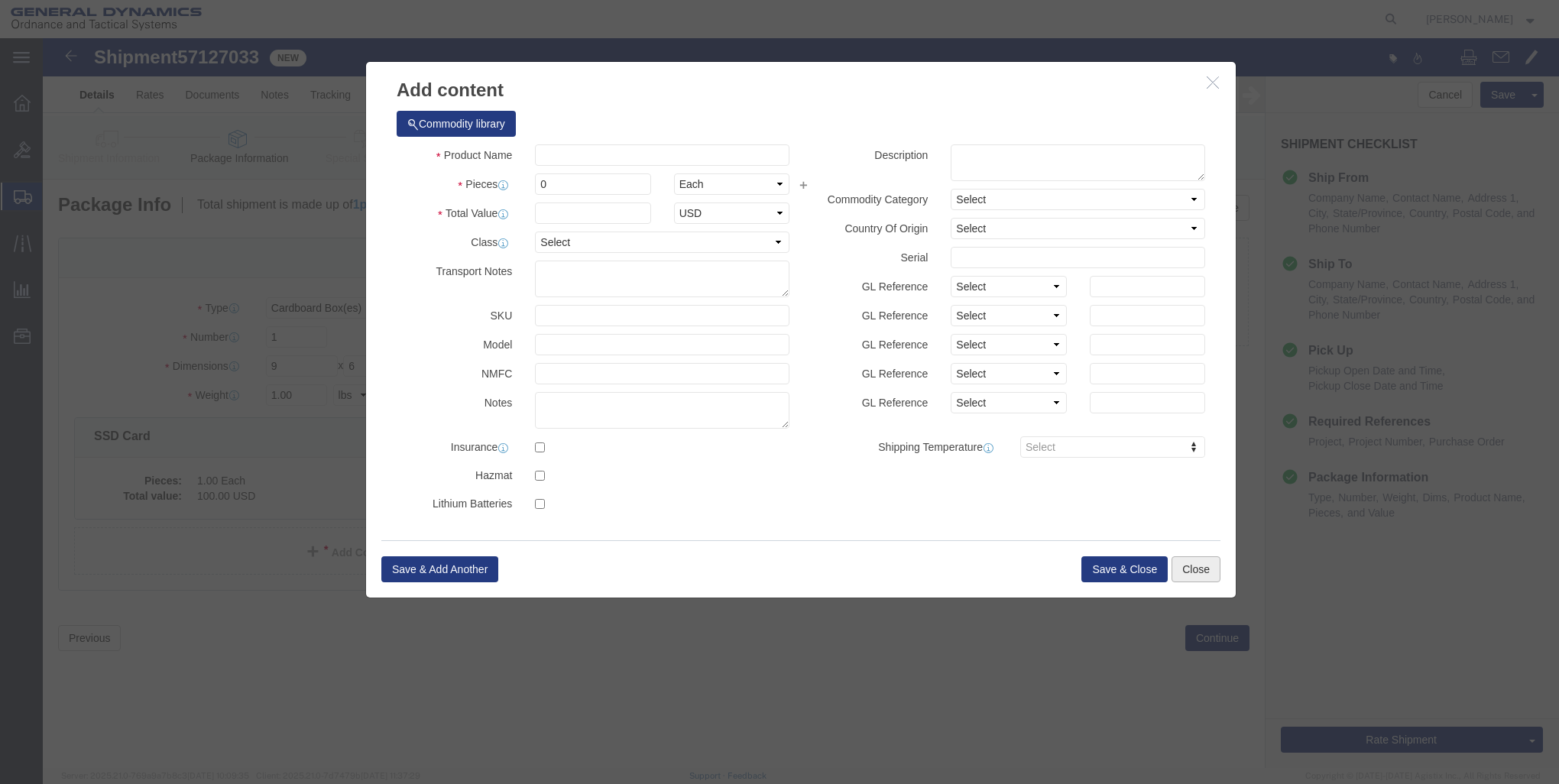
click button "Close"
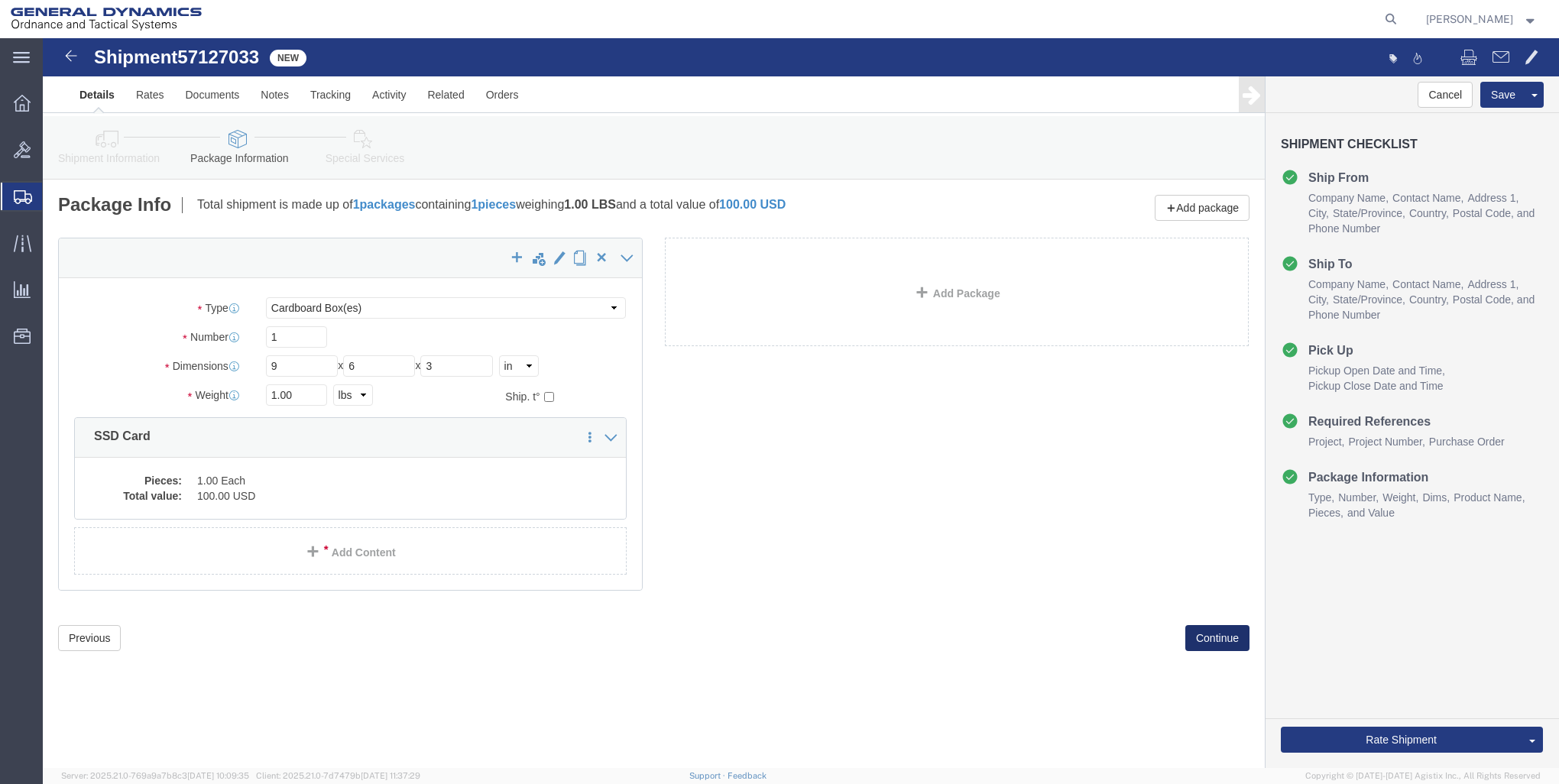
click button "Continue"
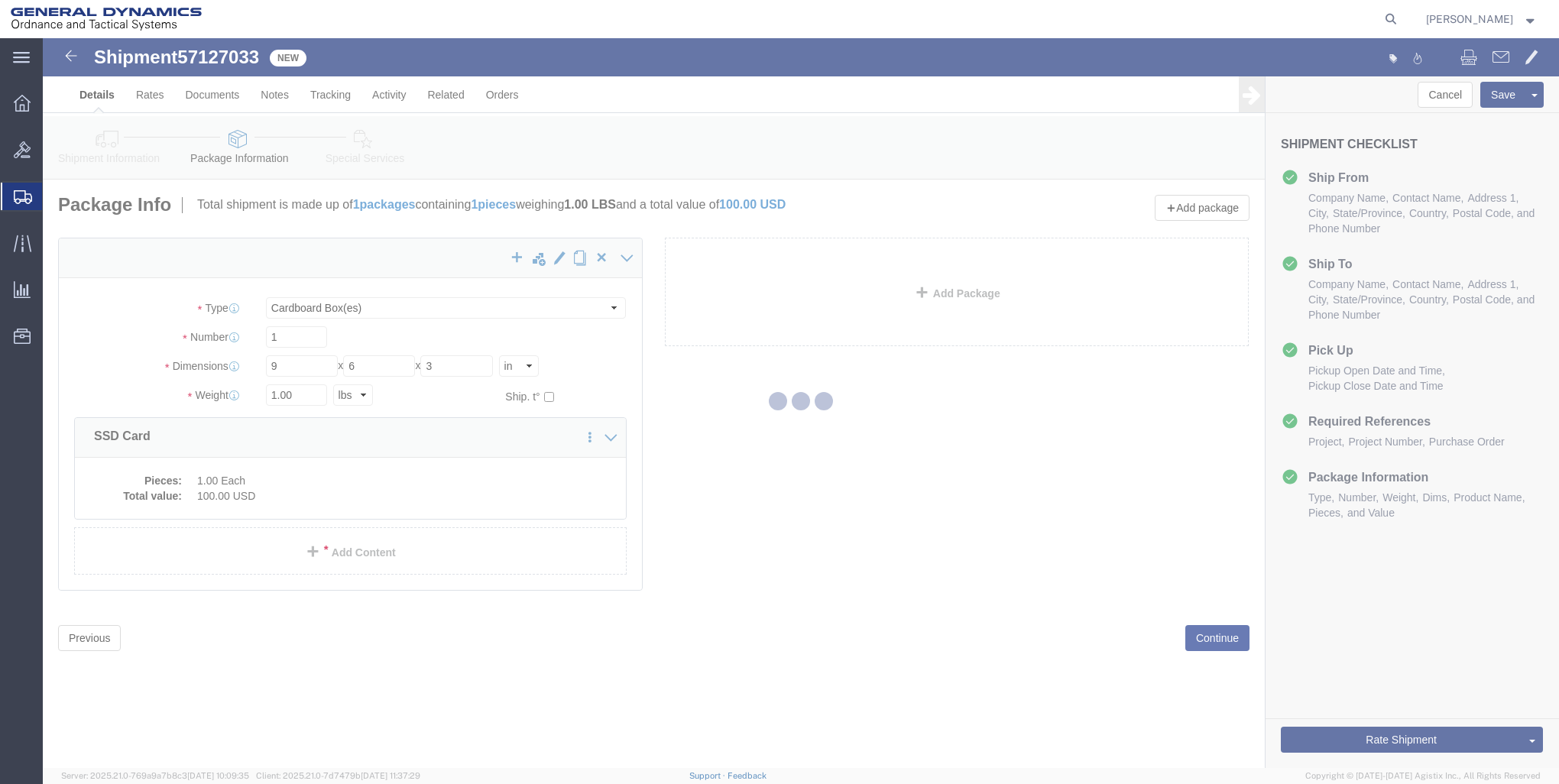
select select
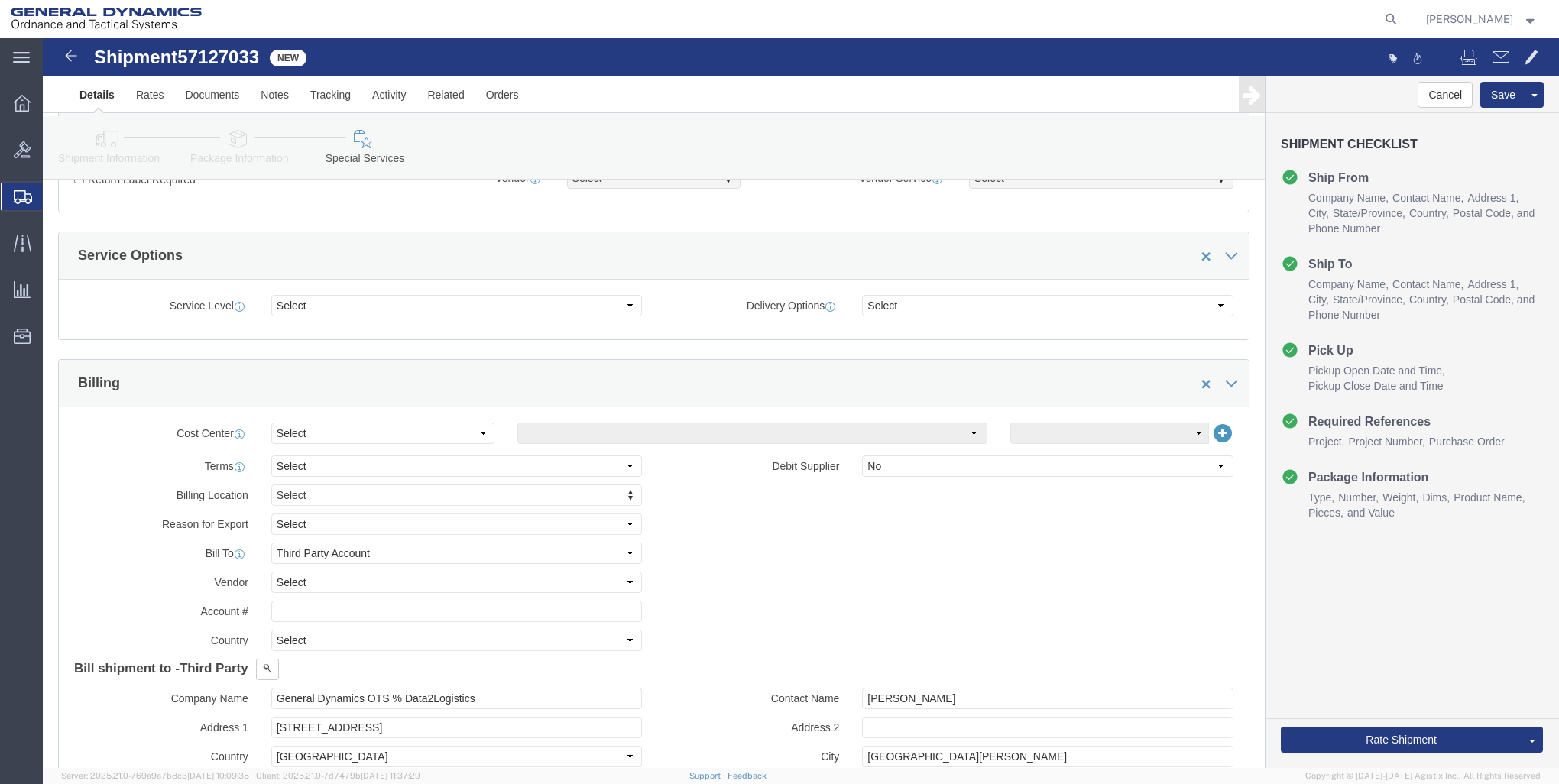
scroll to position [535, 0]
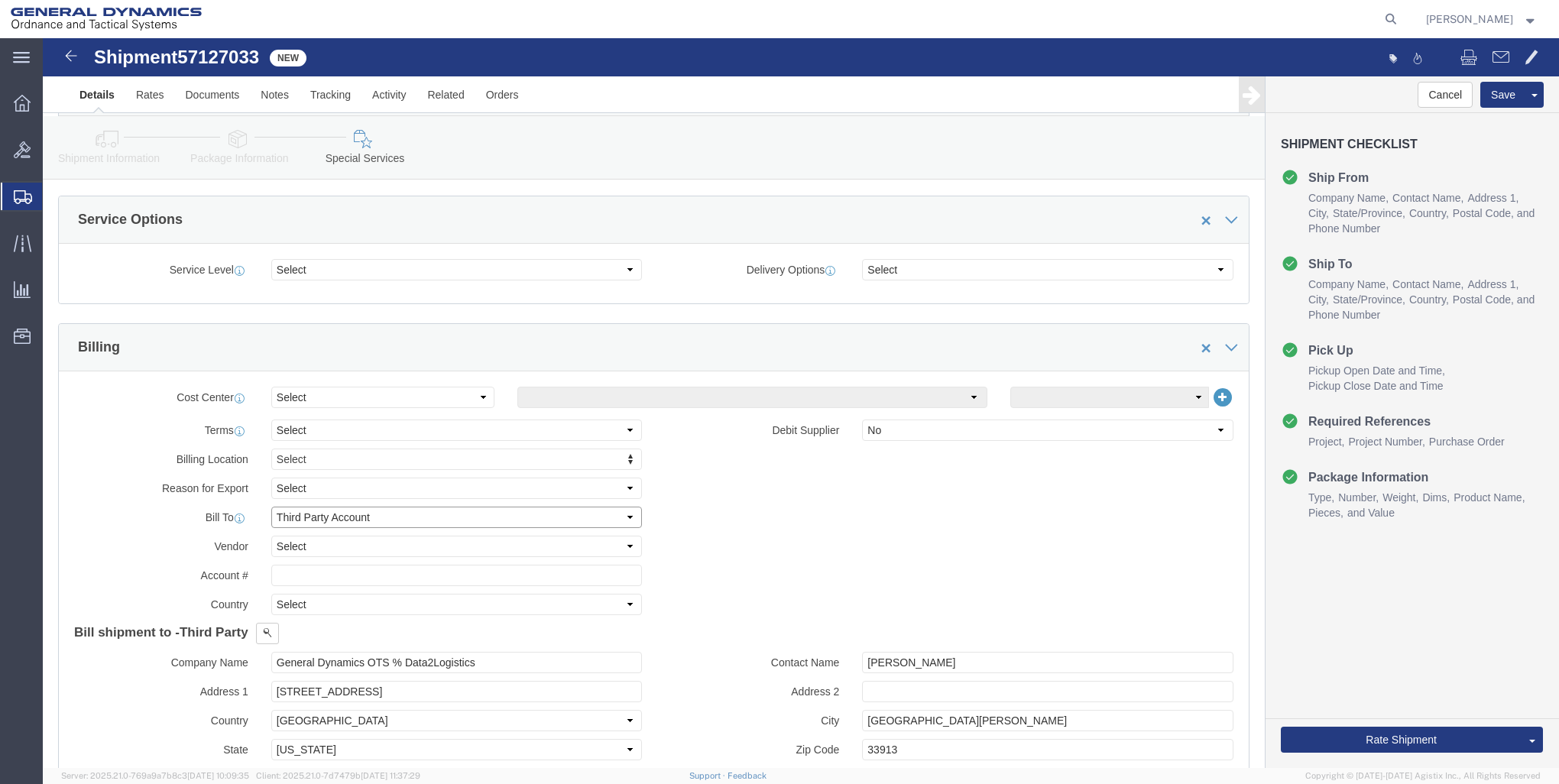
click select "Select Recipient Account Sender/Shipper Third Party Account"
select select "SHIP"
click select "Select Recipient Account Sender/Shipper Third Party Account"
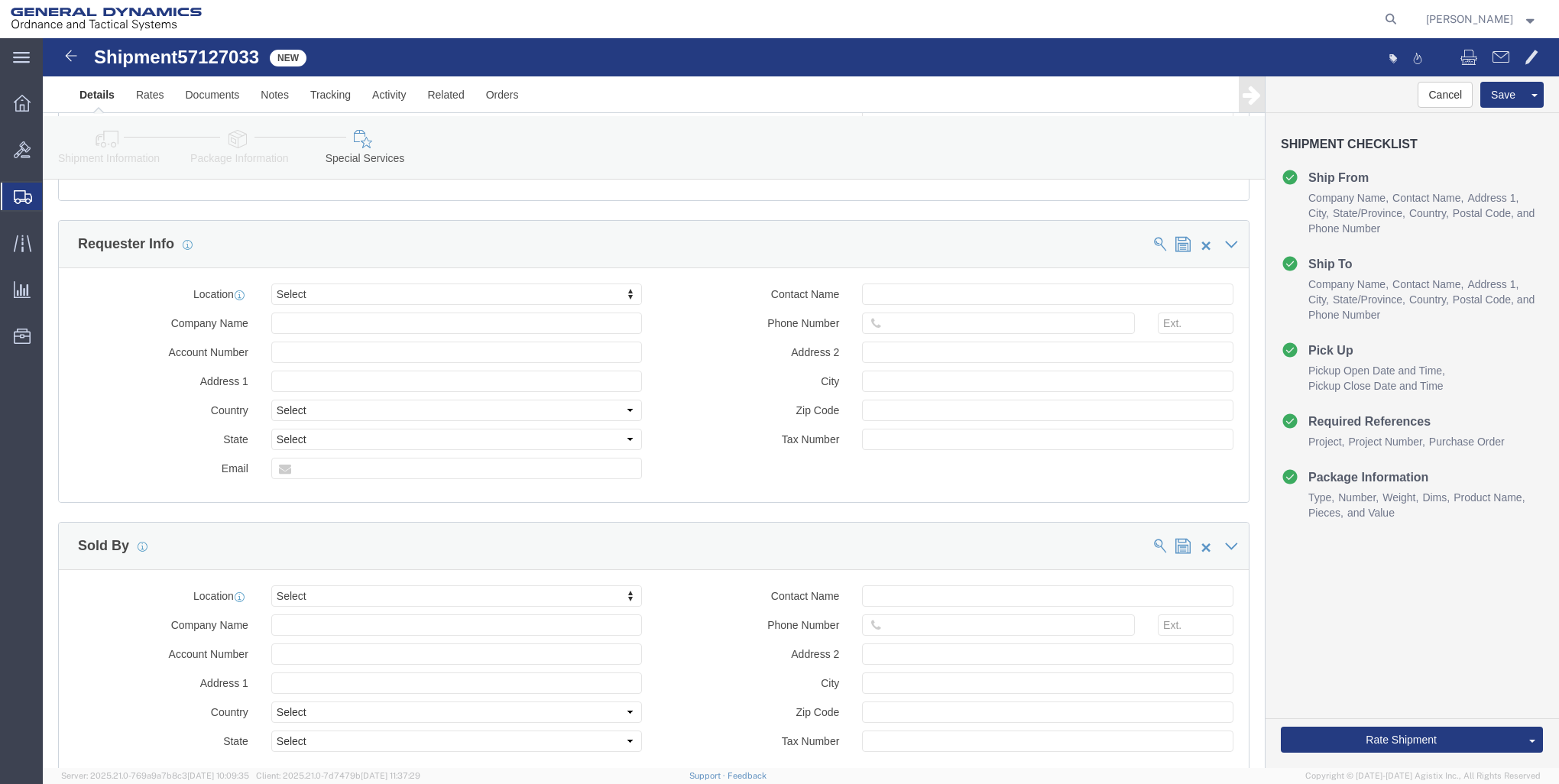
scroll to position [1222, 0]
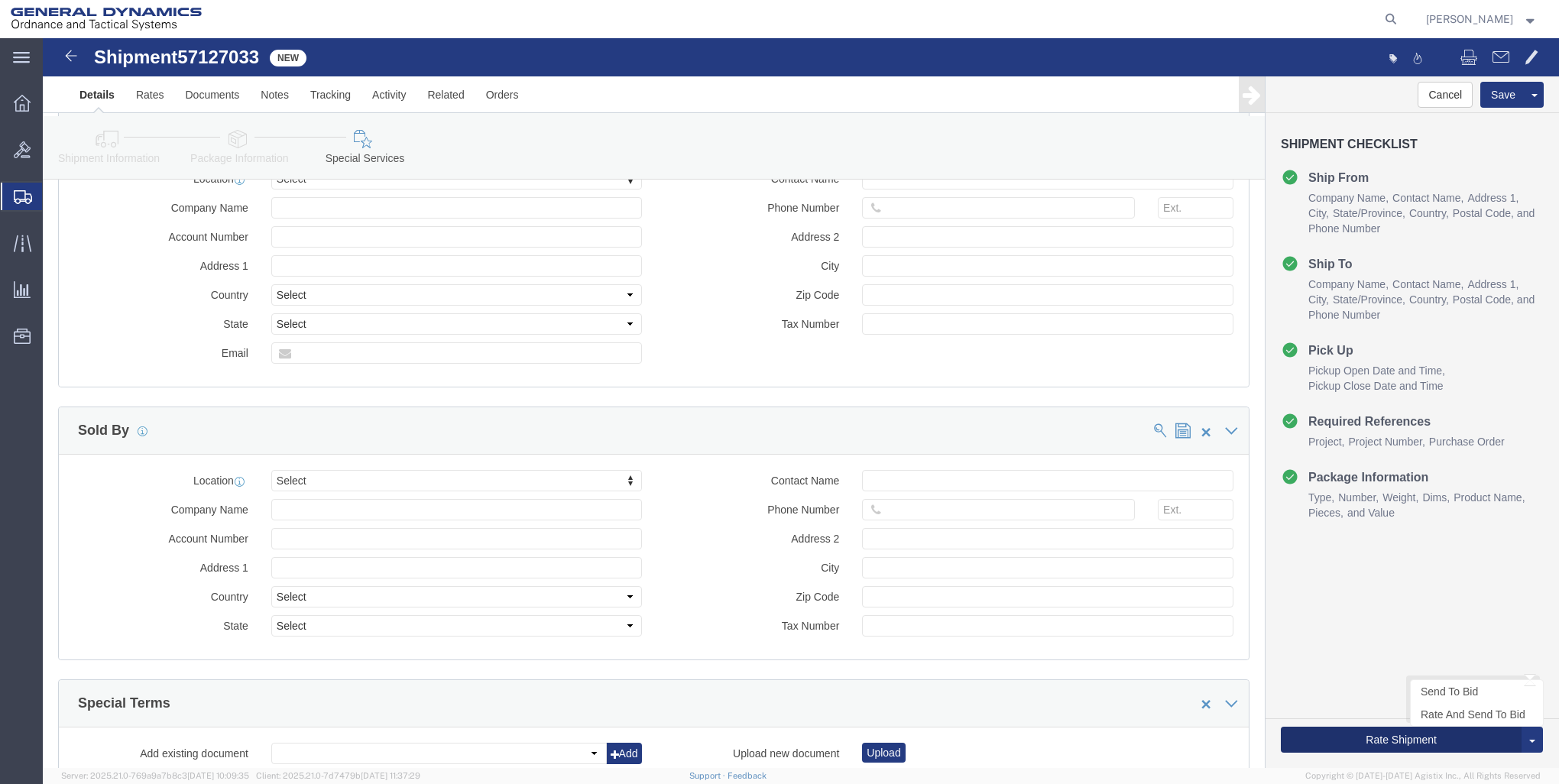
click button "Rate Shipment"
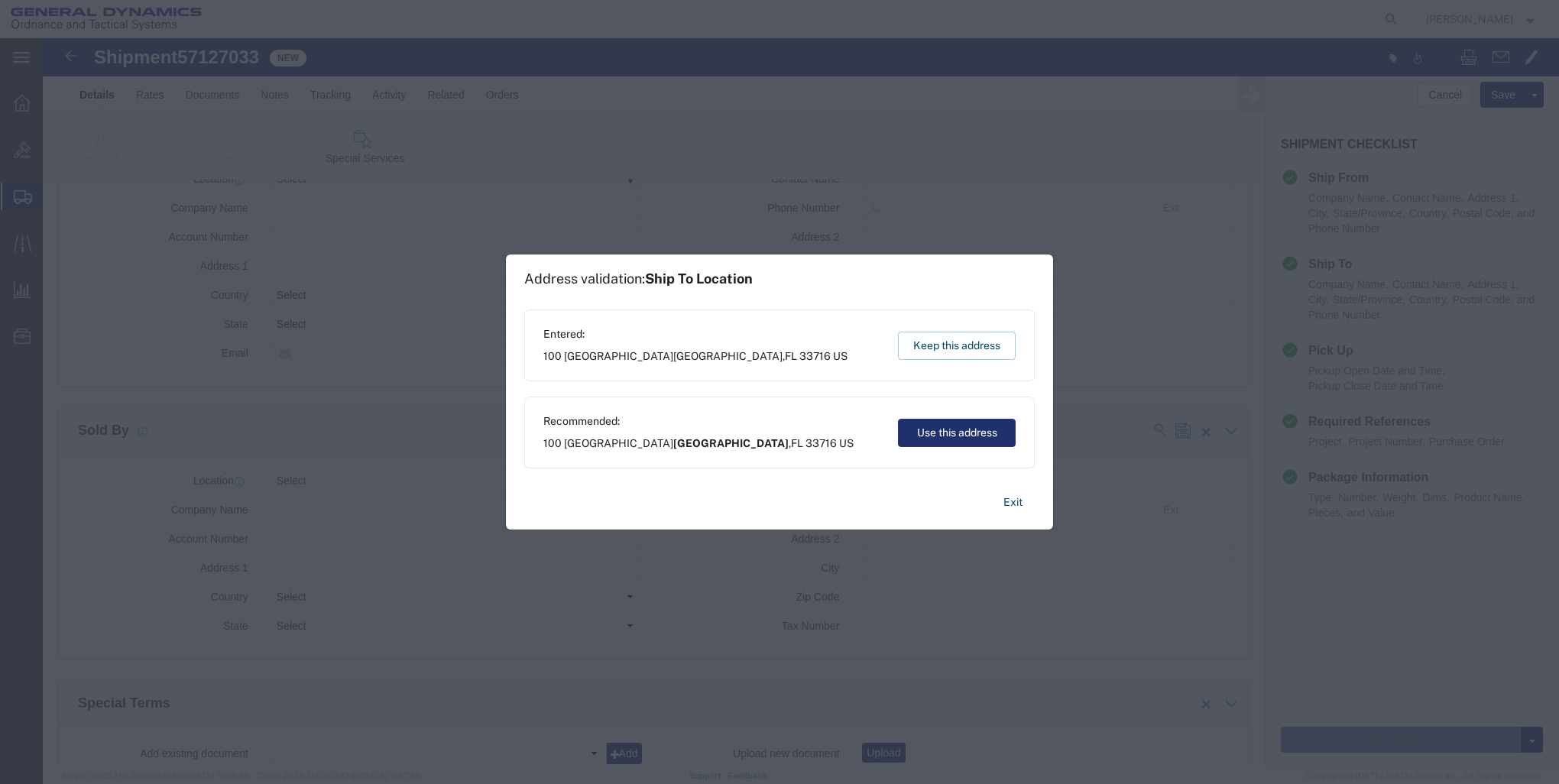
click at [964, 437] on button "Use this address" at bounding box center [957, 432] width 118 height 28
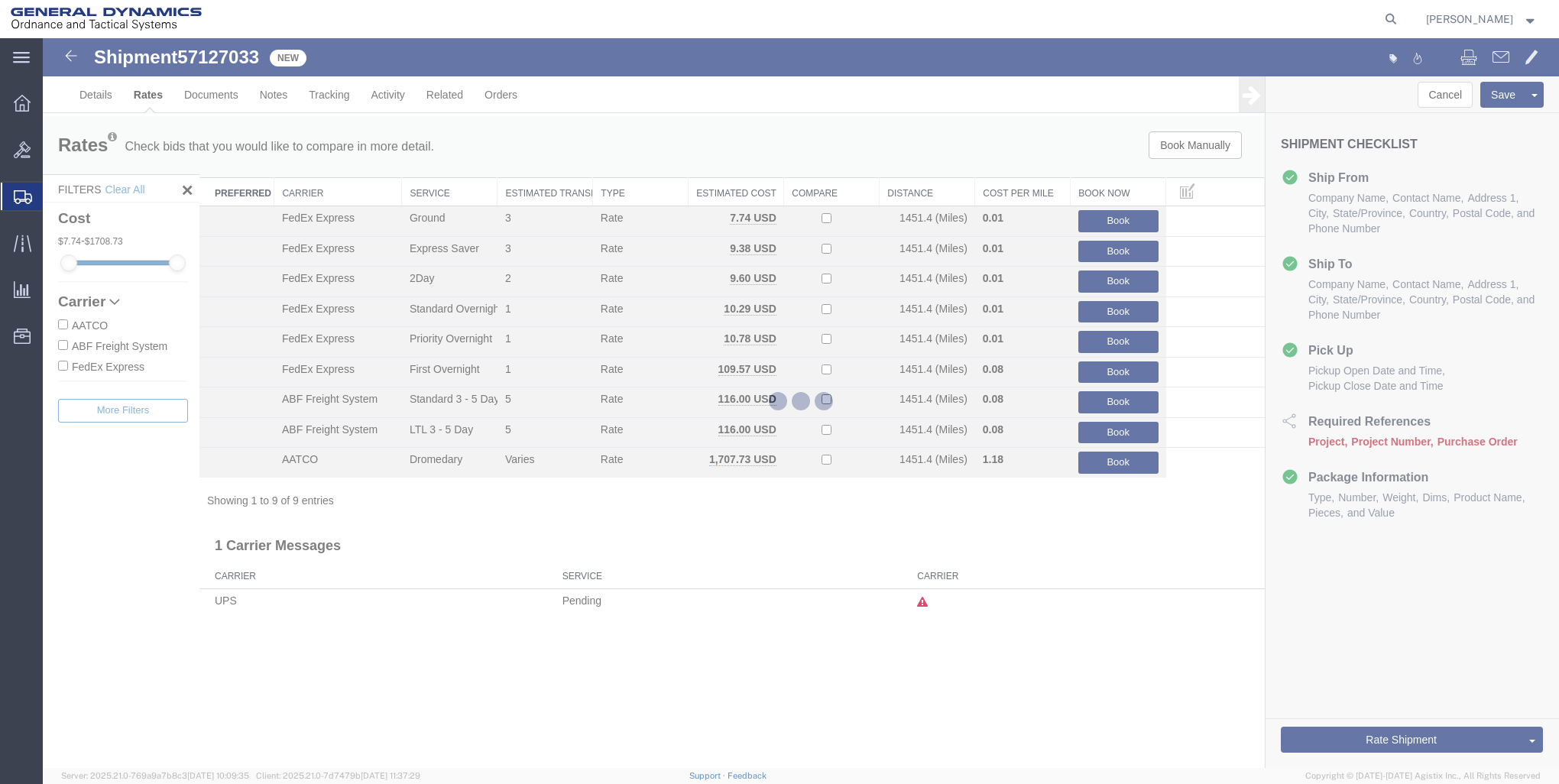
scroll to position [0, 0]
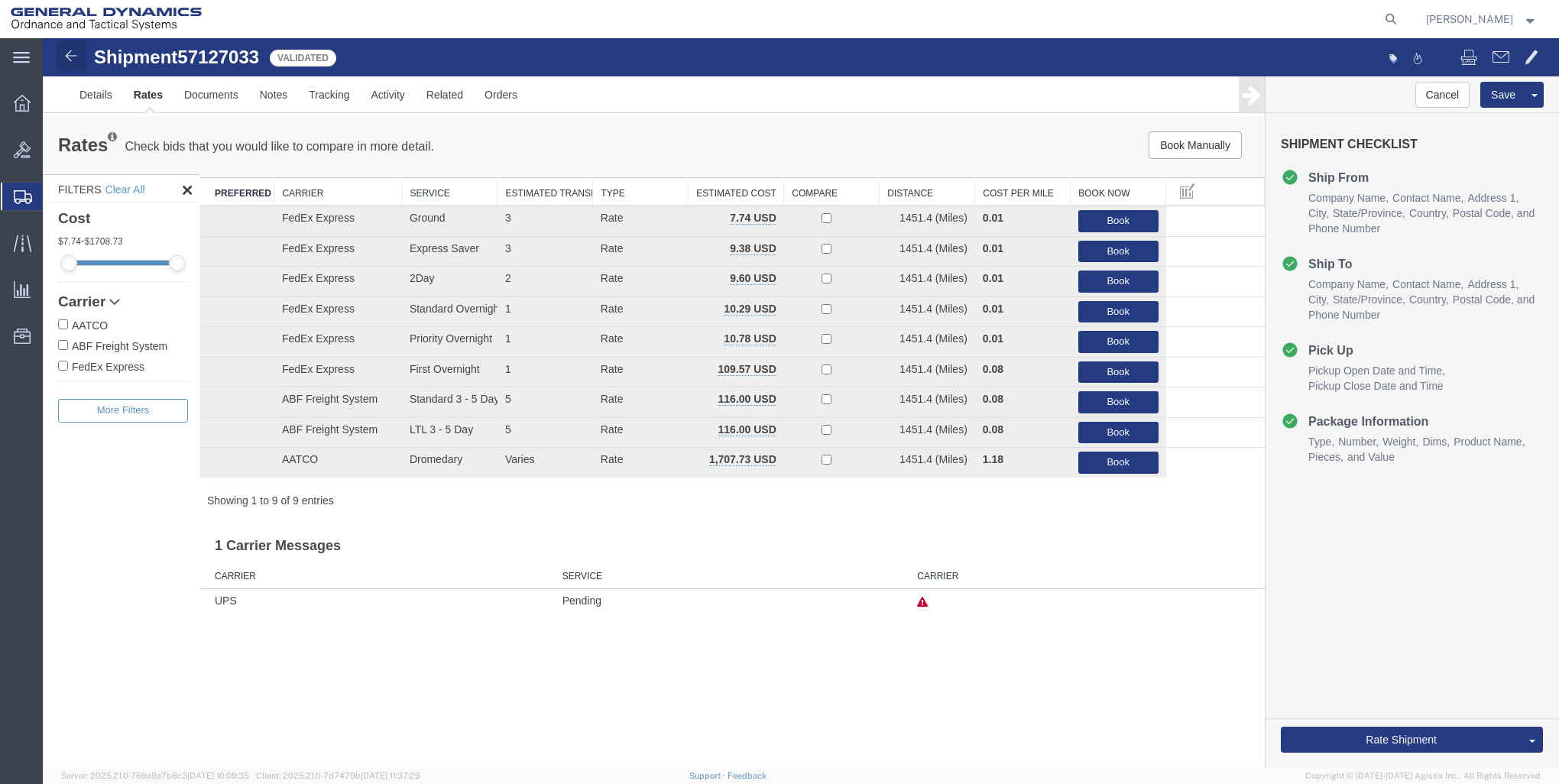
click at [70, 51] on img at bounding box center [70, 55] width 18 height 18
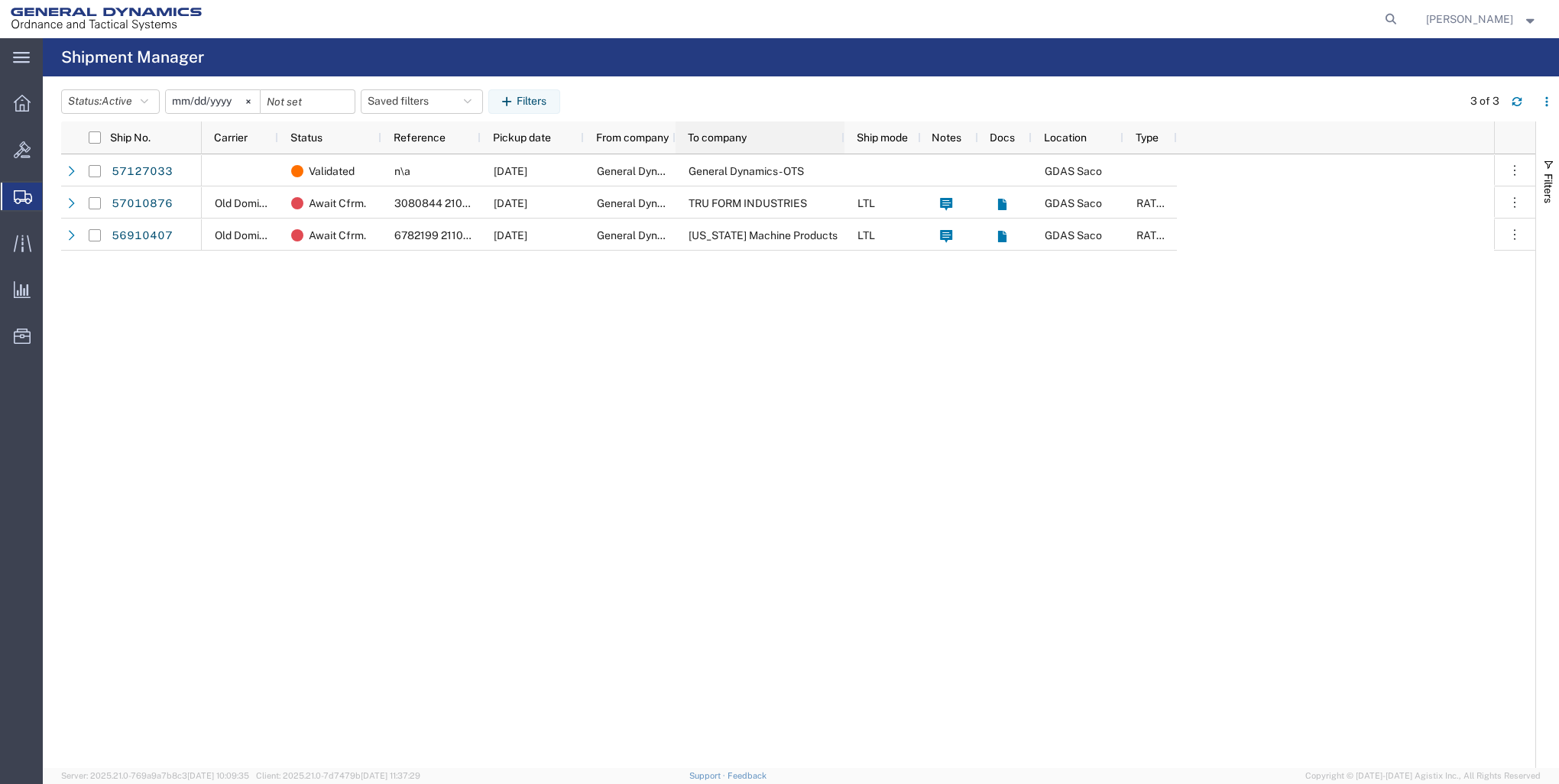
drag, startPoint x: 764, startPoint y: 134, endPoint x: 841, endPoint y: 146, distance: 77.9
click at [841, 146] on div at bounding box center [843, 137] width 6 height 32
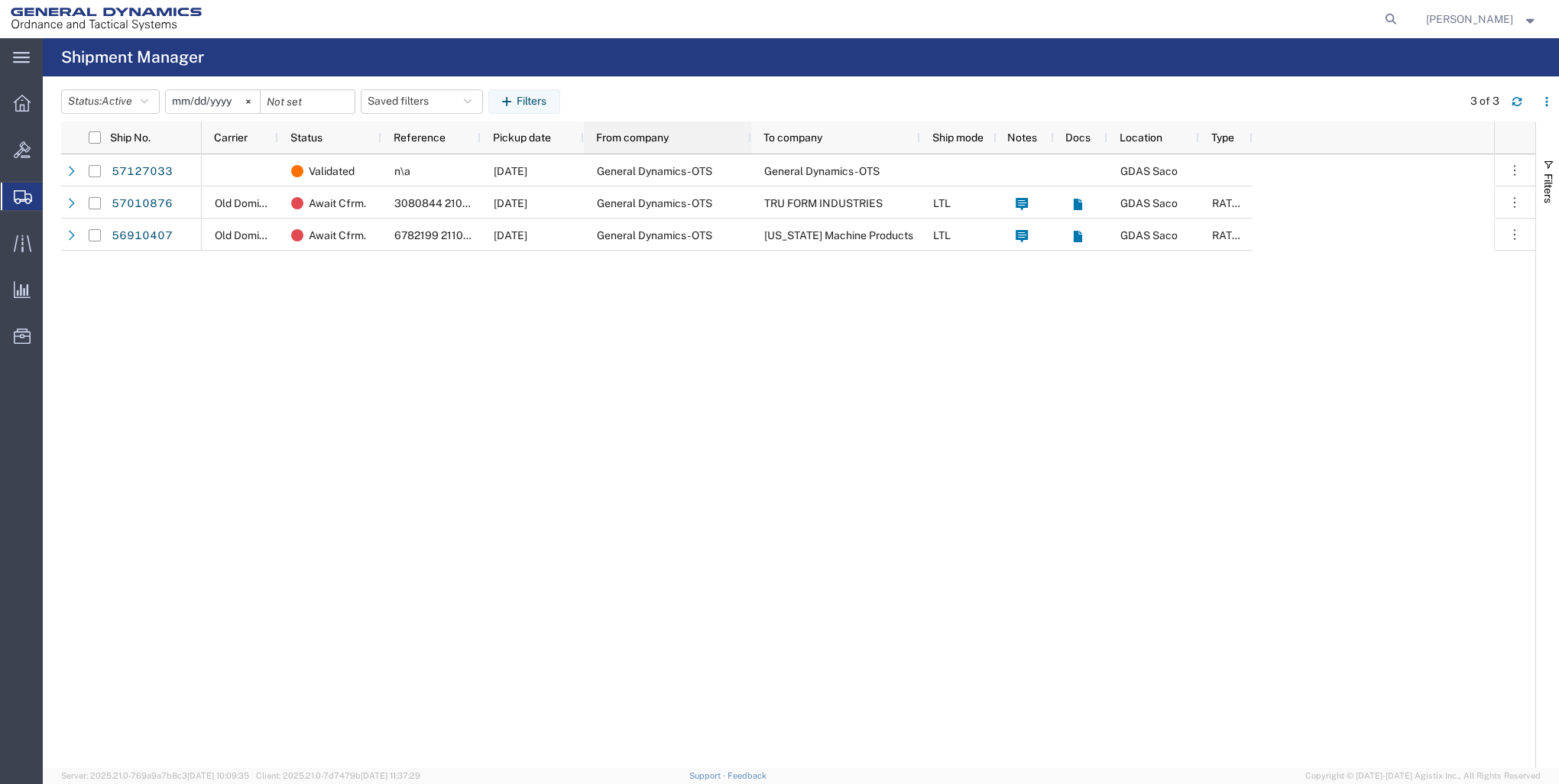
drag, startPoint x: 674, startPoint y: 130, endPoint x: 749, endPoint y: 127, distance: 75.1
click at [749, 127] on div at bounding box center [751, 137] width 6 height 32
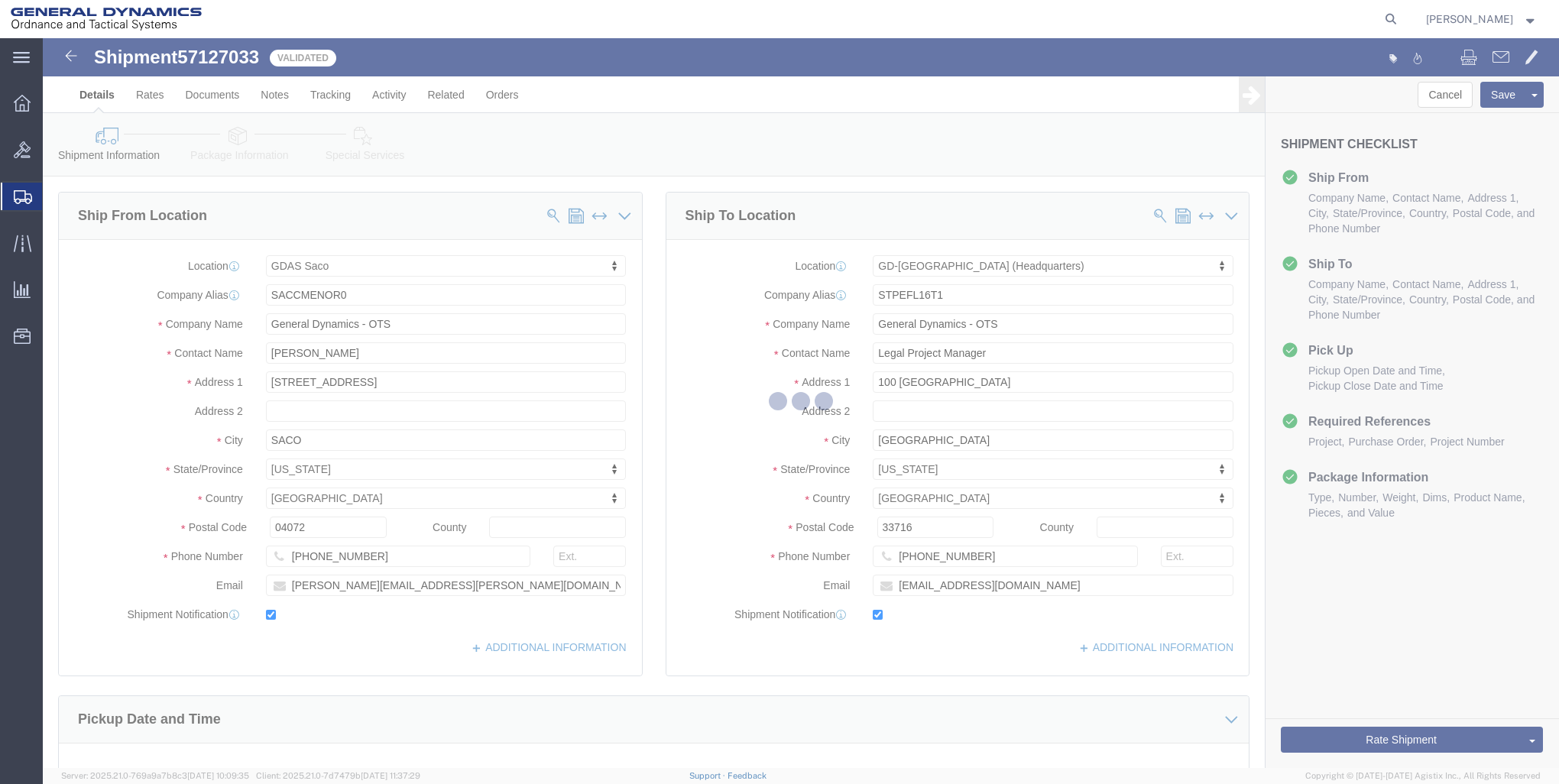
select select "15180"
select select "307"
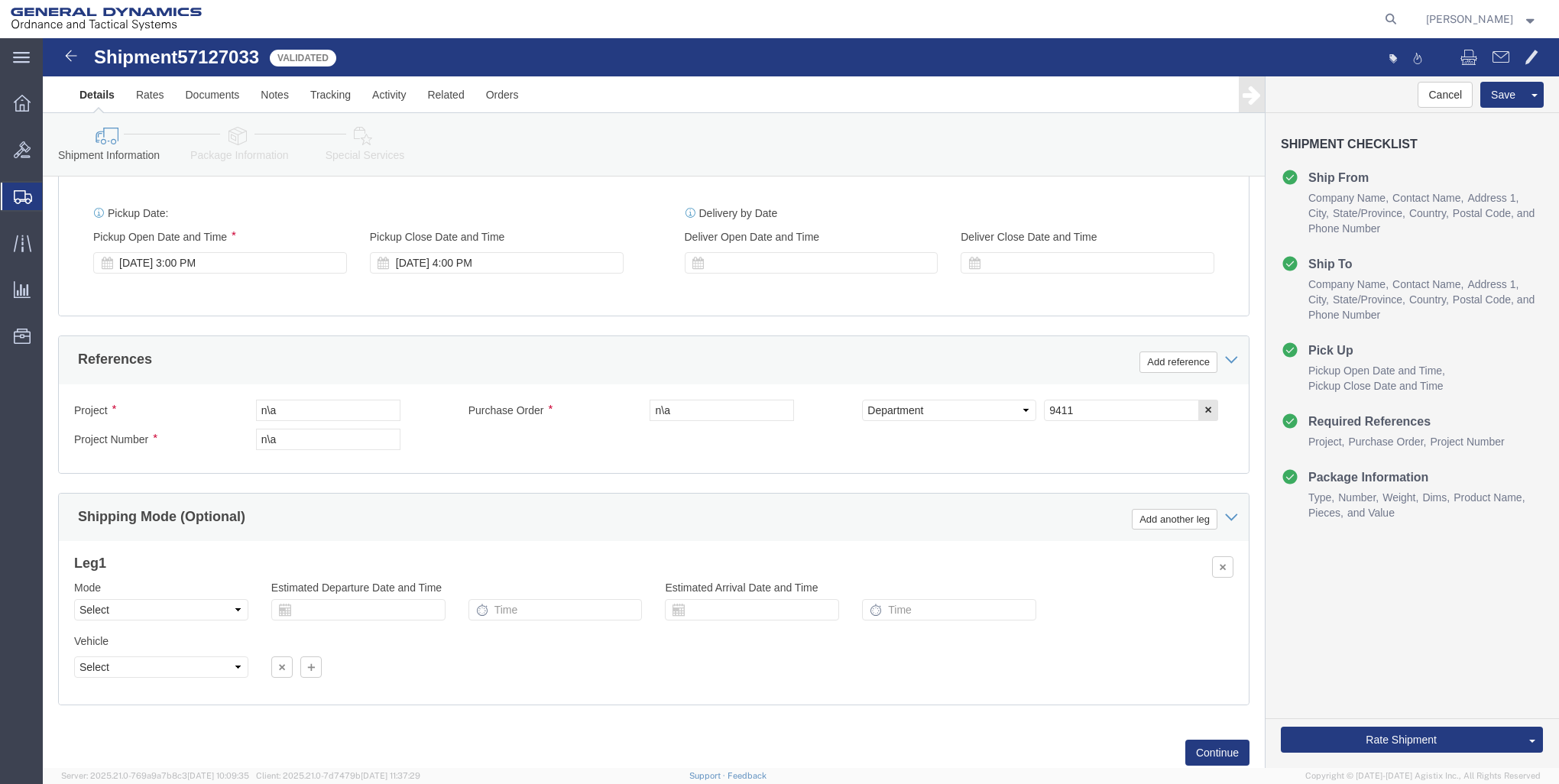
scroll to position [611, 0]
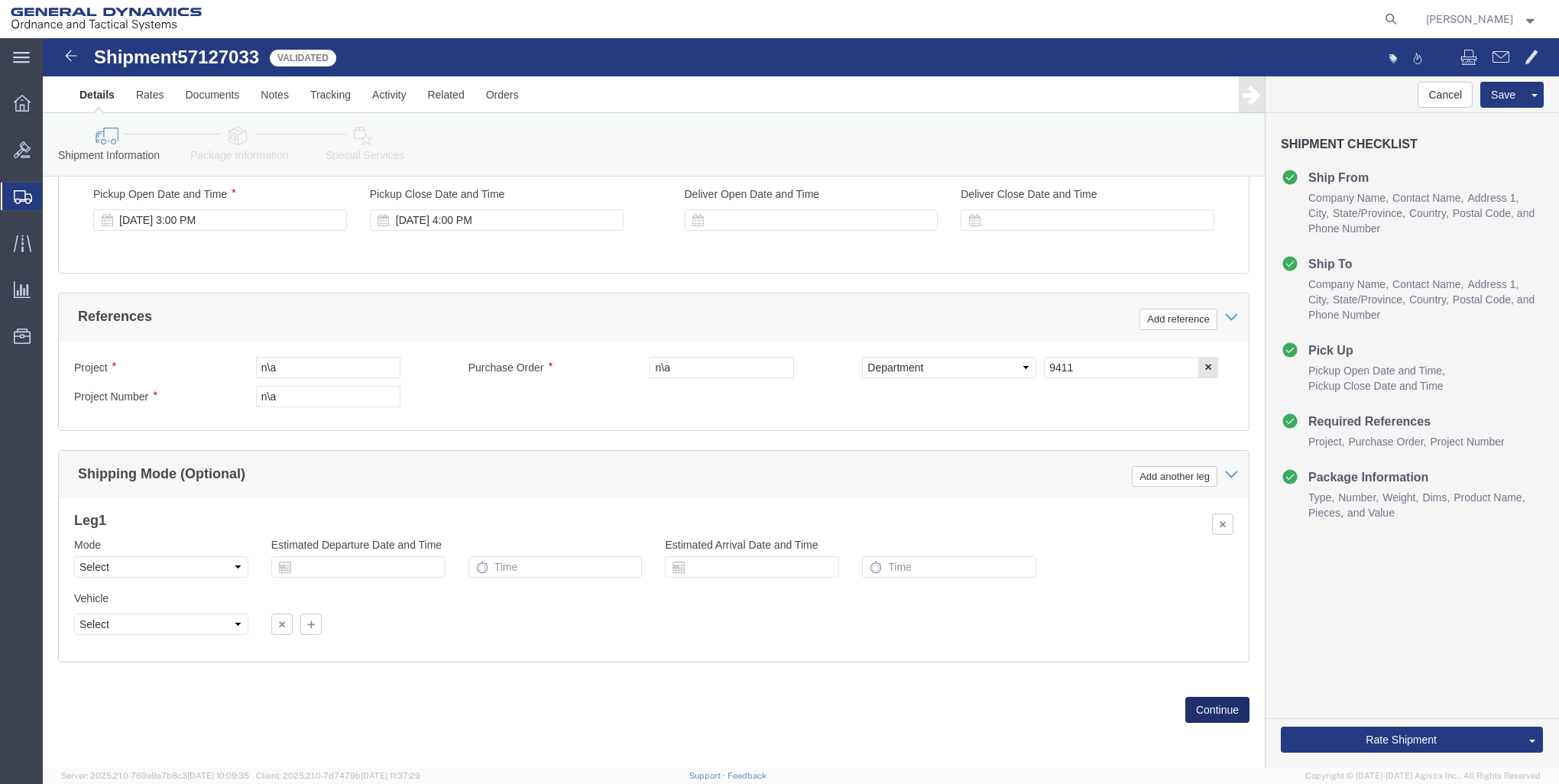
click button "Continue"
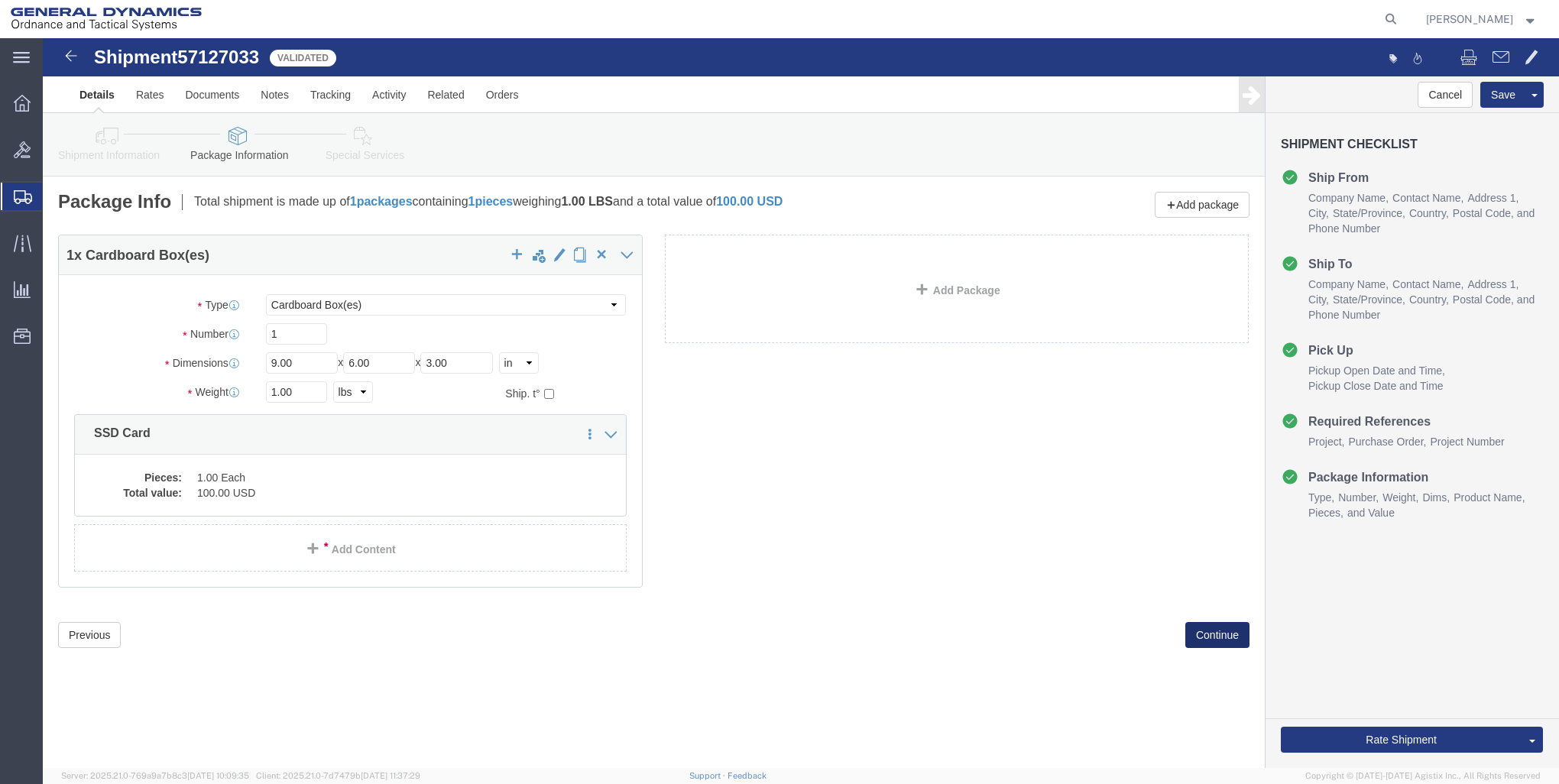
scroll to position [0, 0]
click button "Continue"
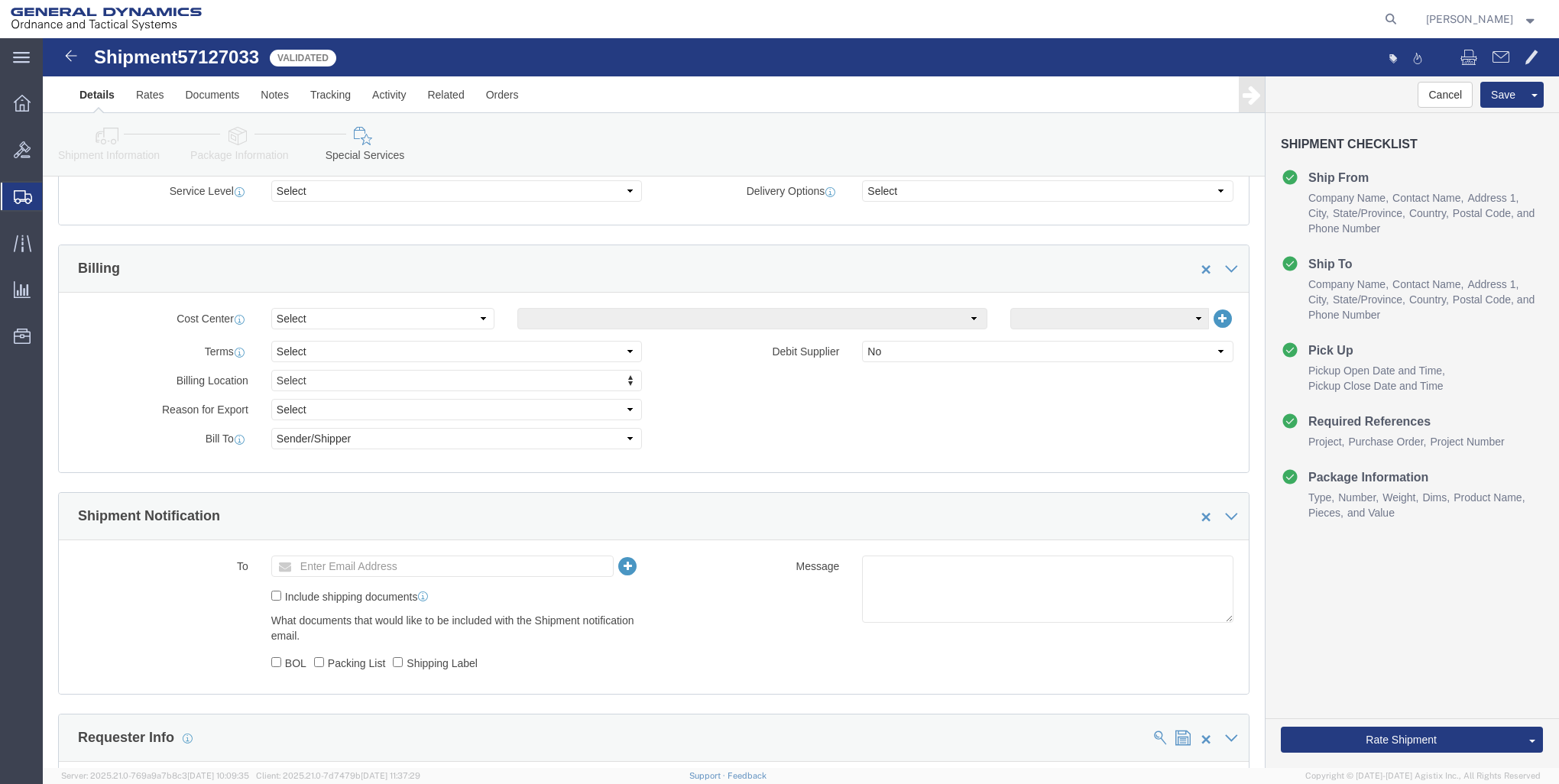
scroll to position [611, 0]
click button "Rate Shipment"
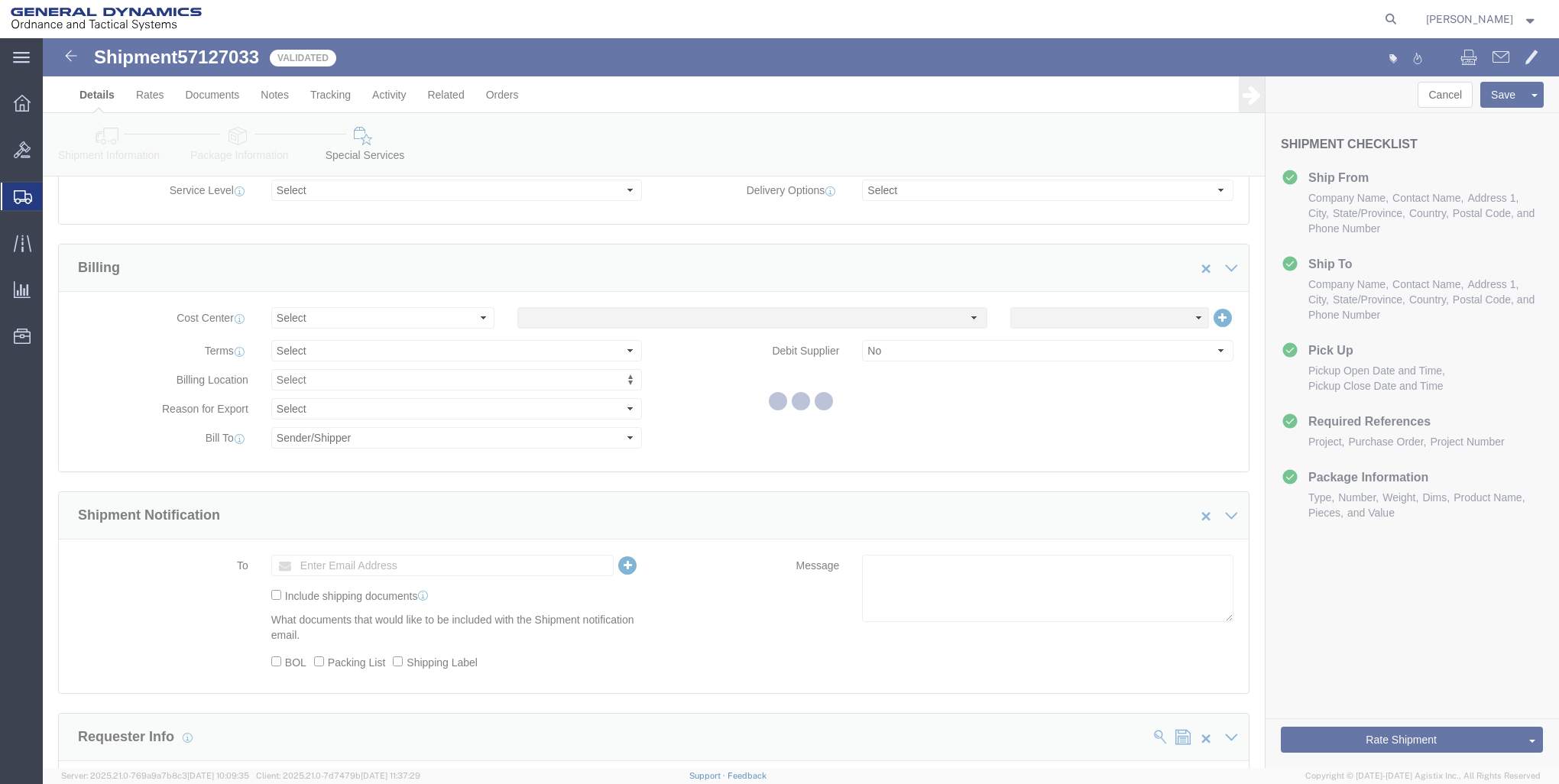
scroll to position [0, 0]
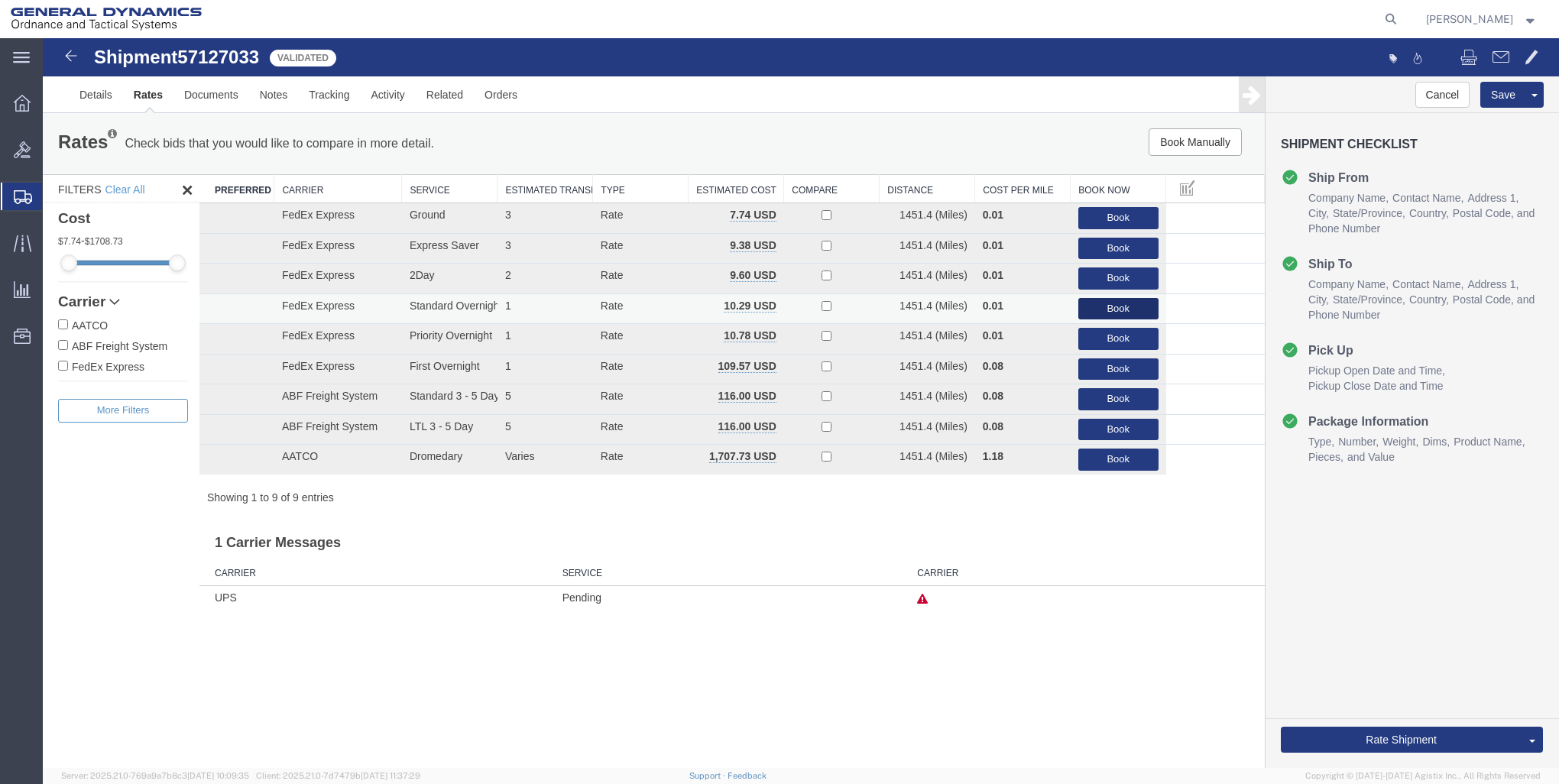
click at [1129, 307] on button "Book" at bounding box center [1118, 308] width 80 height 22
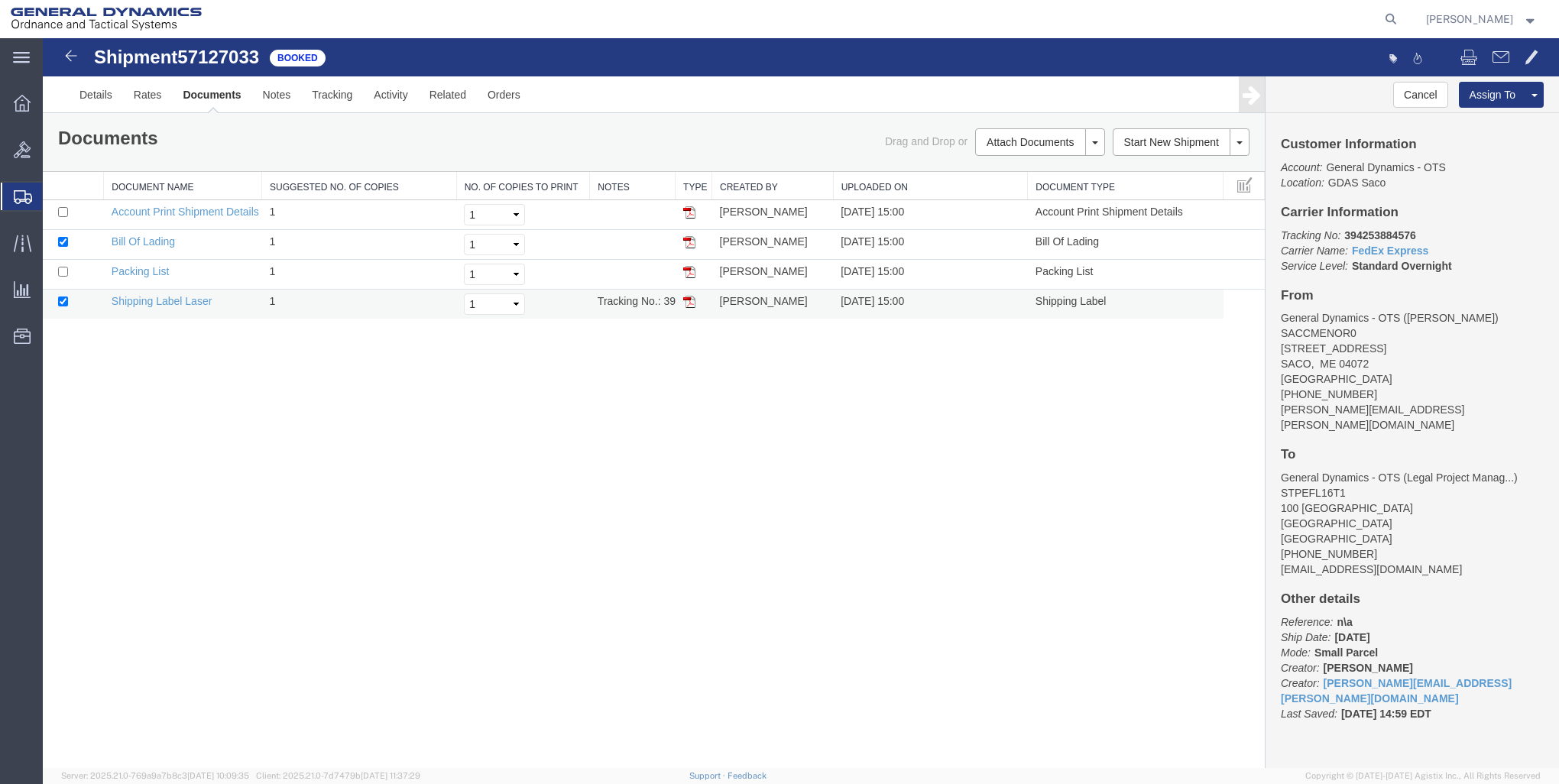
click at [686, 297] on img at bounding box center [689, 301] width 13 height 13
click at [1515, 20] on span "[PERSON_NAME]" at bounding box center [1482, 18] width 112 height 16
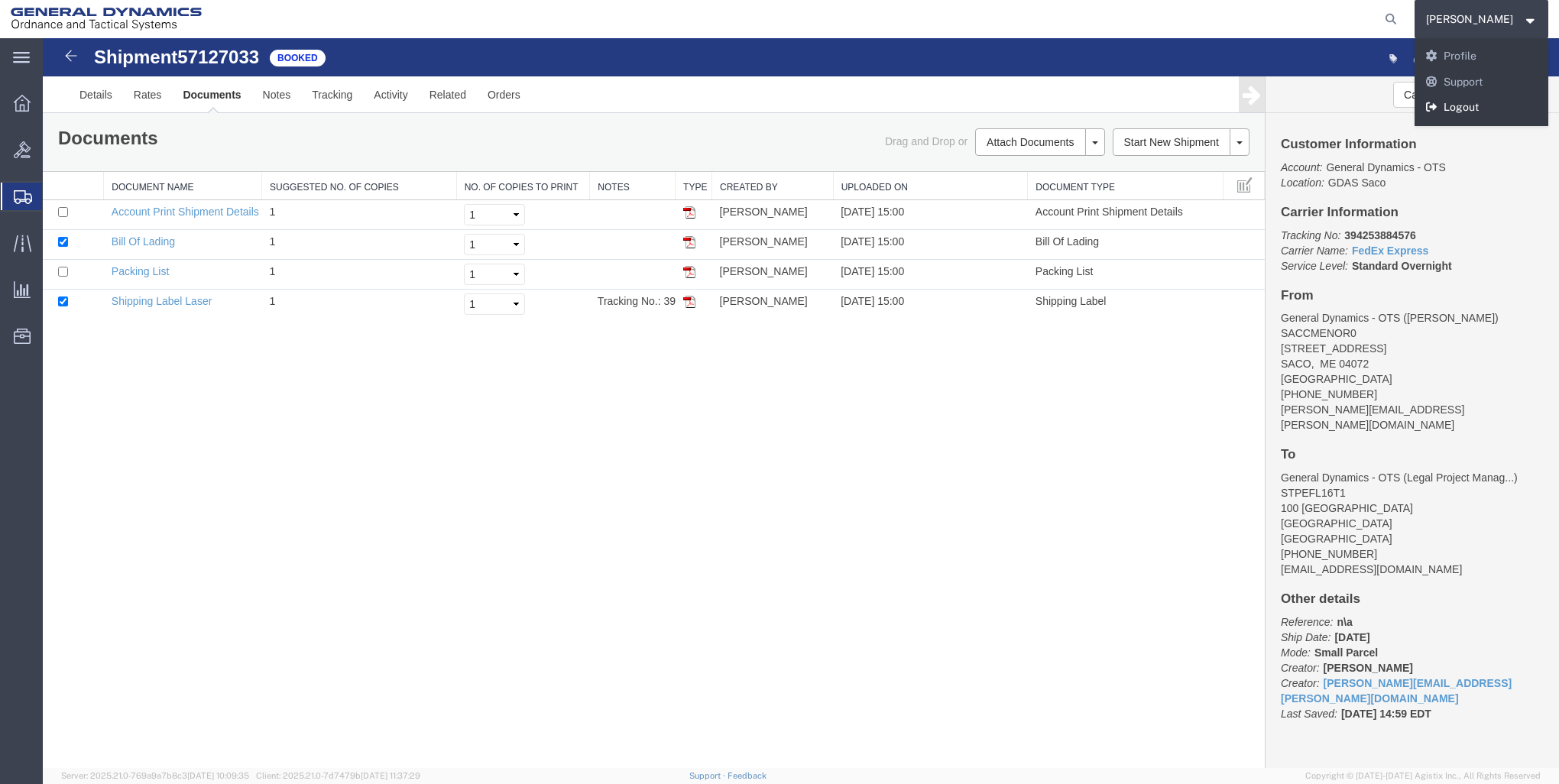
click at [1517, 99] on link "Logout" at bounding box center [1482, 107] width 135 height 26
